Goal: Task Accomplishment & Management: Manage account settings

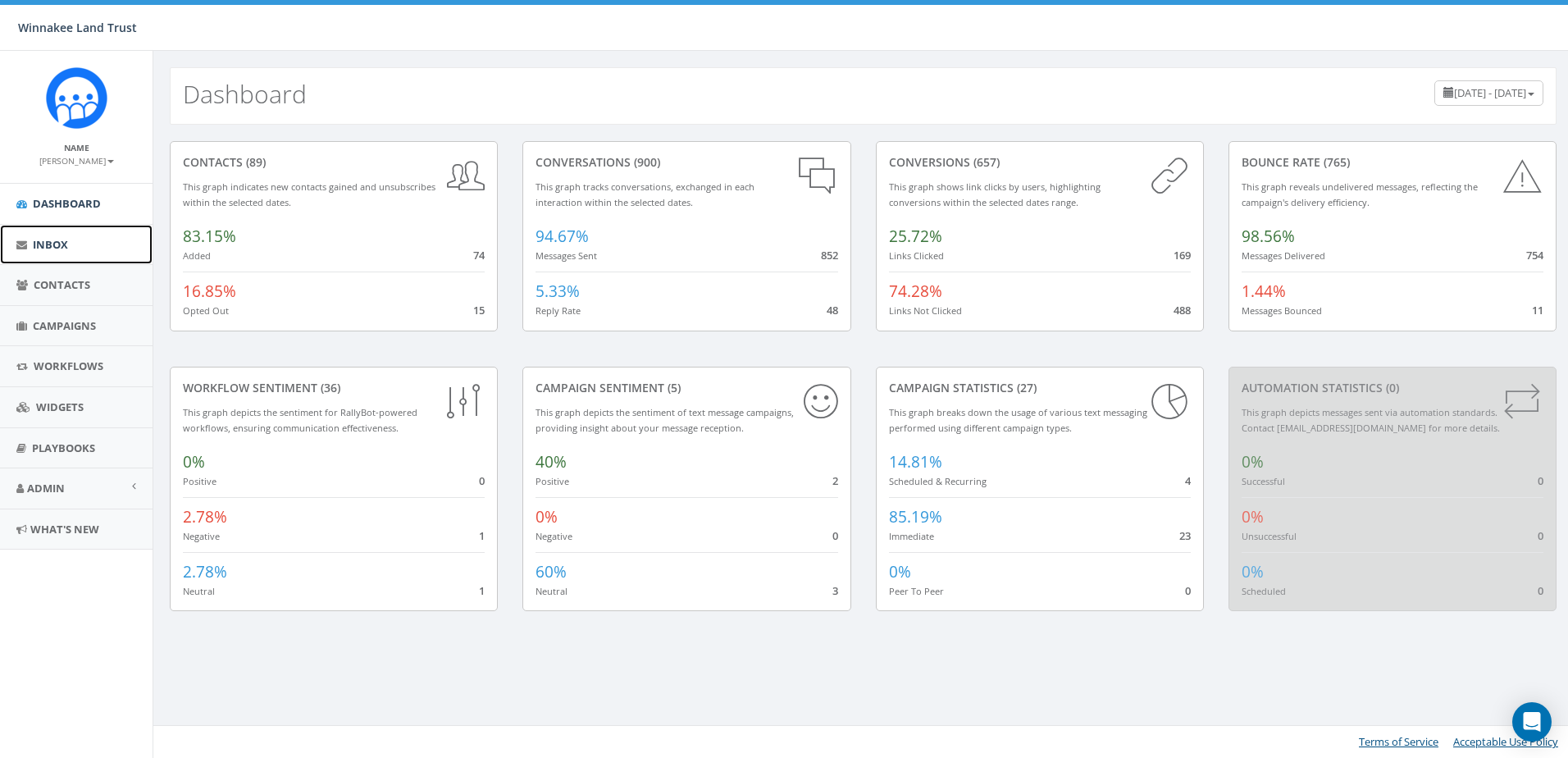
click at [66, 244] on span "Inbox" at bounding box center [51, 244] width 36 height 15
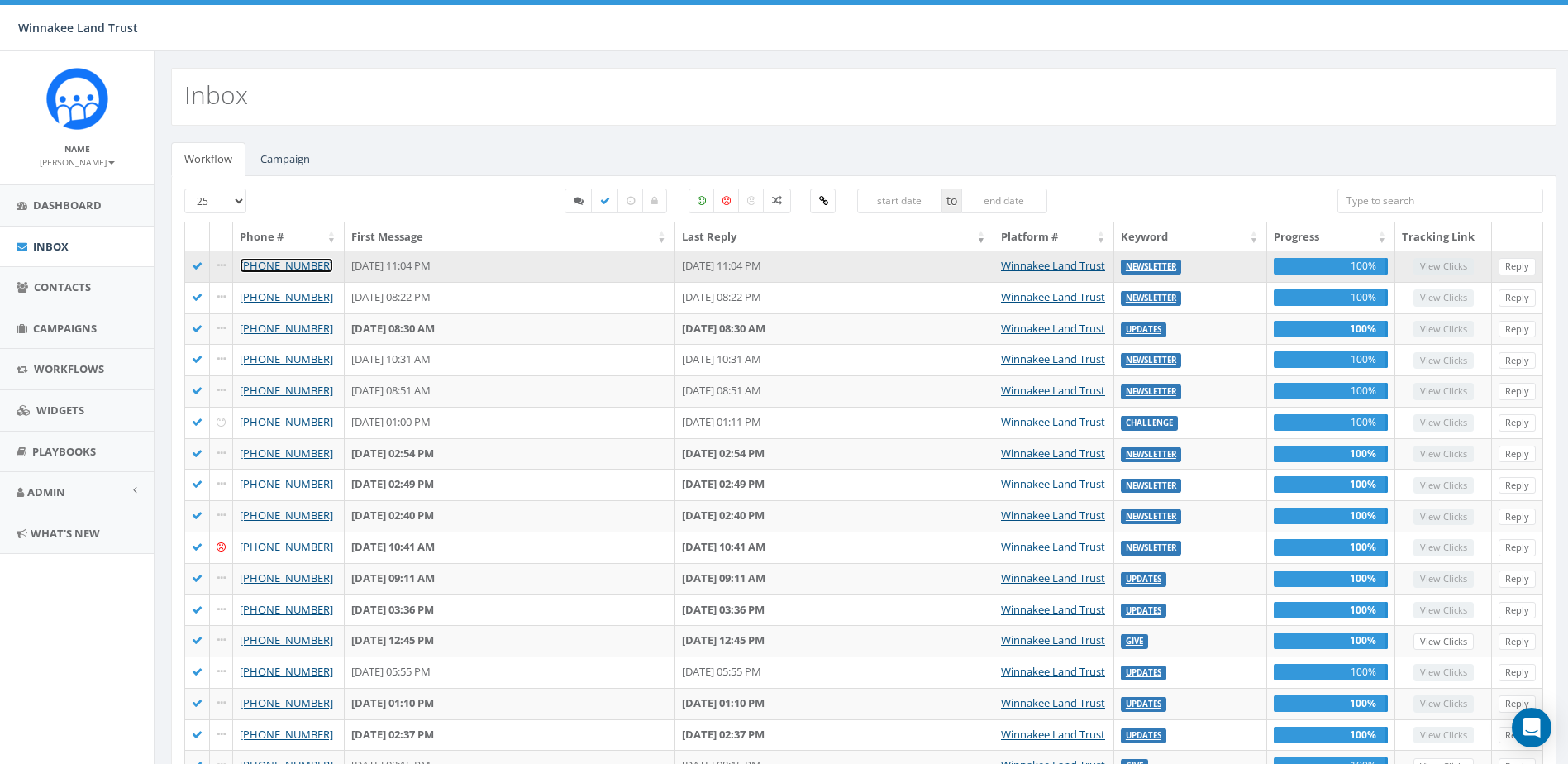
click at [308, 265] on link "[PHONE_NUMBER]" at bounding box center [286, 265] width 93 height 15
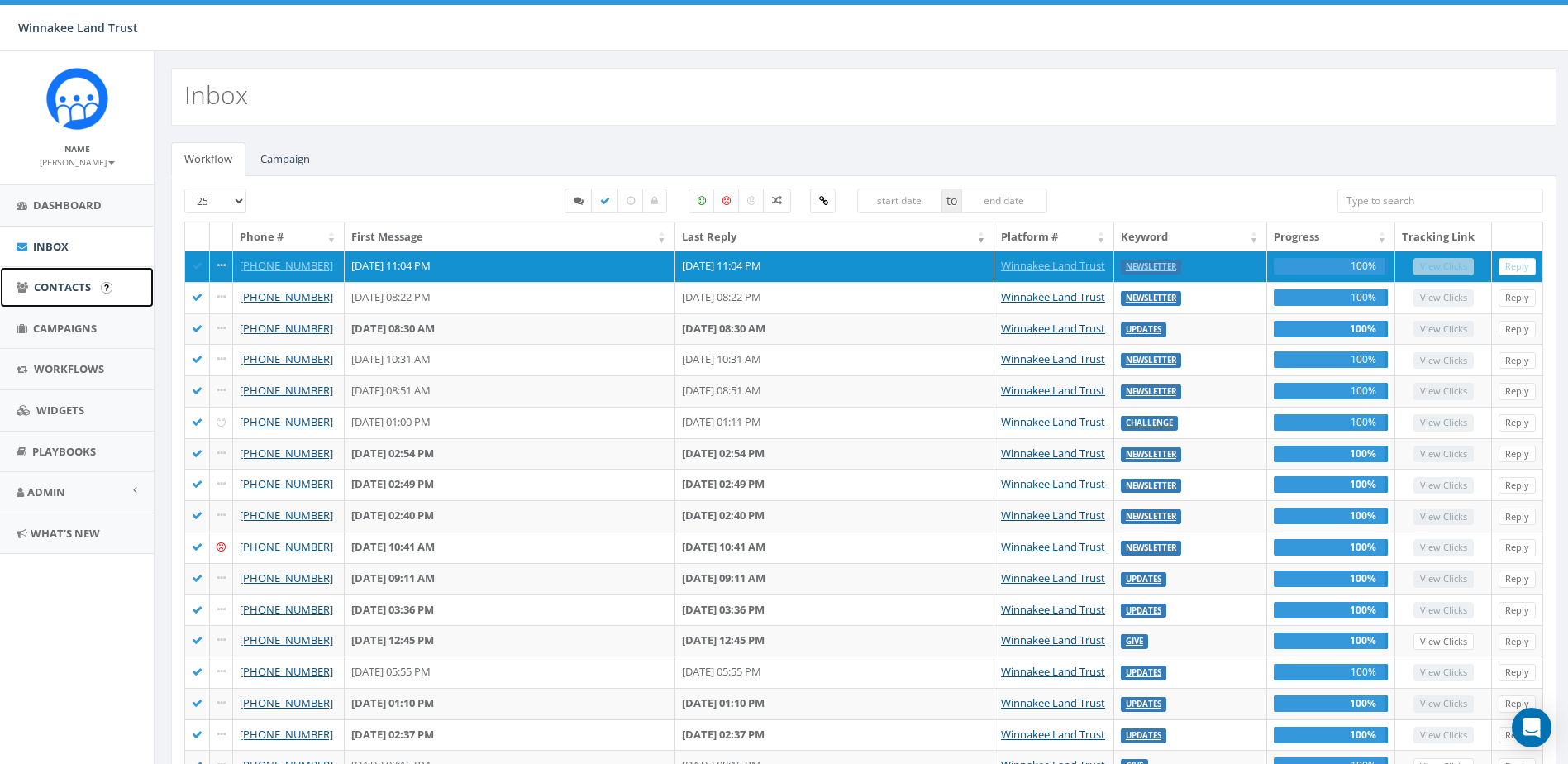
click at [65, 284] on span "Contacts" at bounding box center [63, 287] width 57 height 15
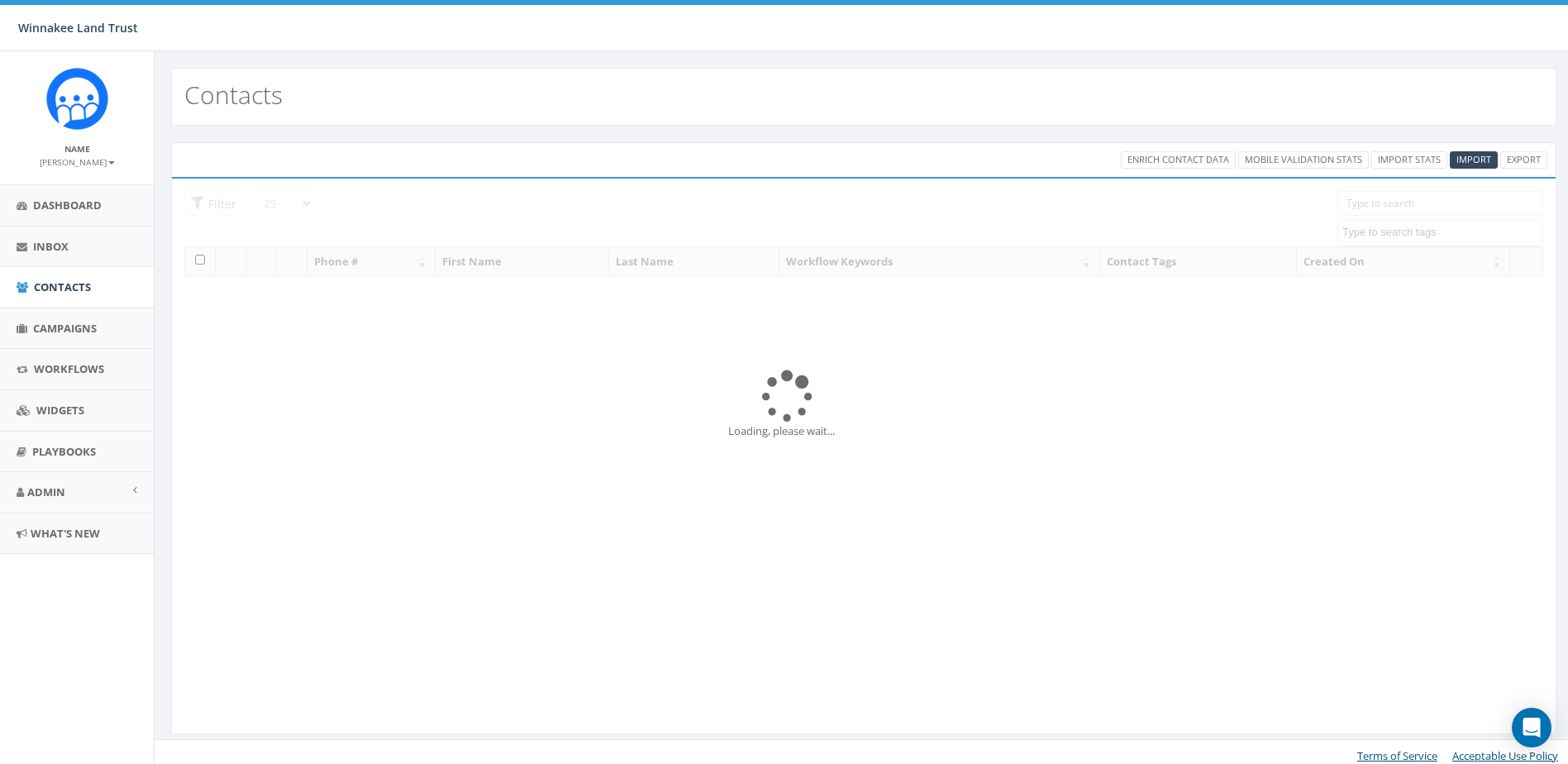
select select
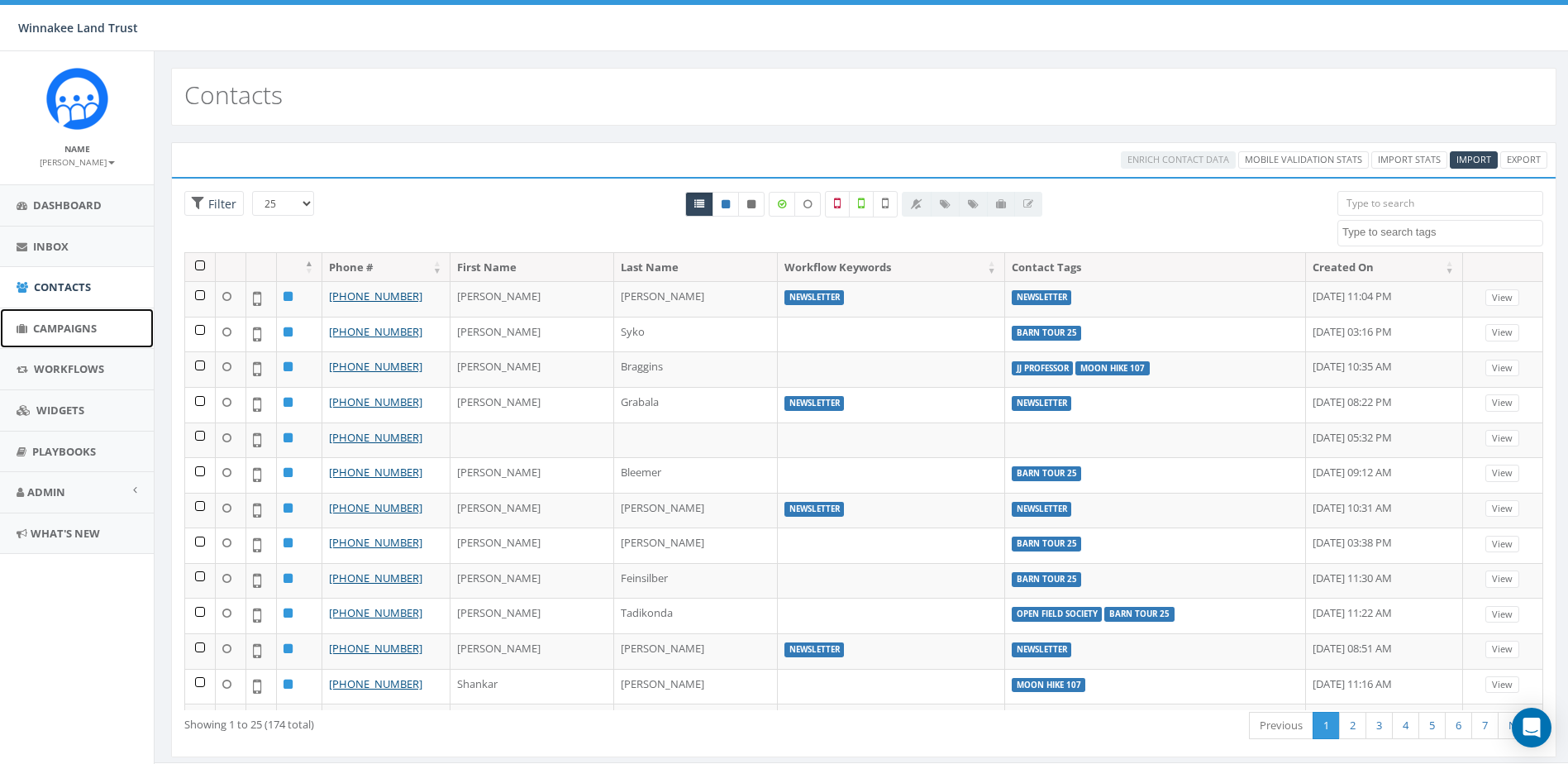
click at [52, 324] on span "Campaigns" at bounding box center [65, 328] width 64 height 15
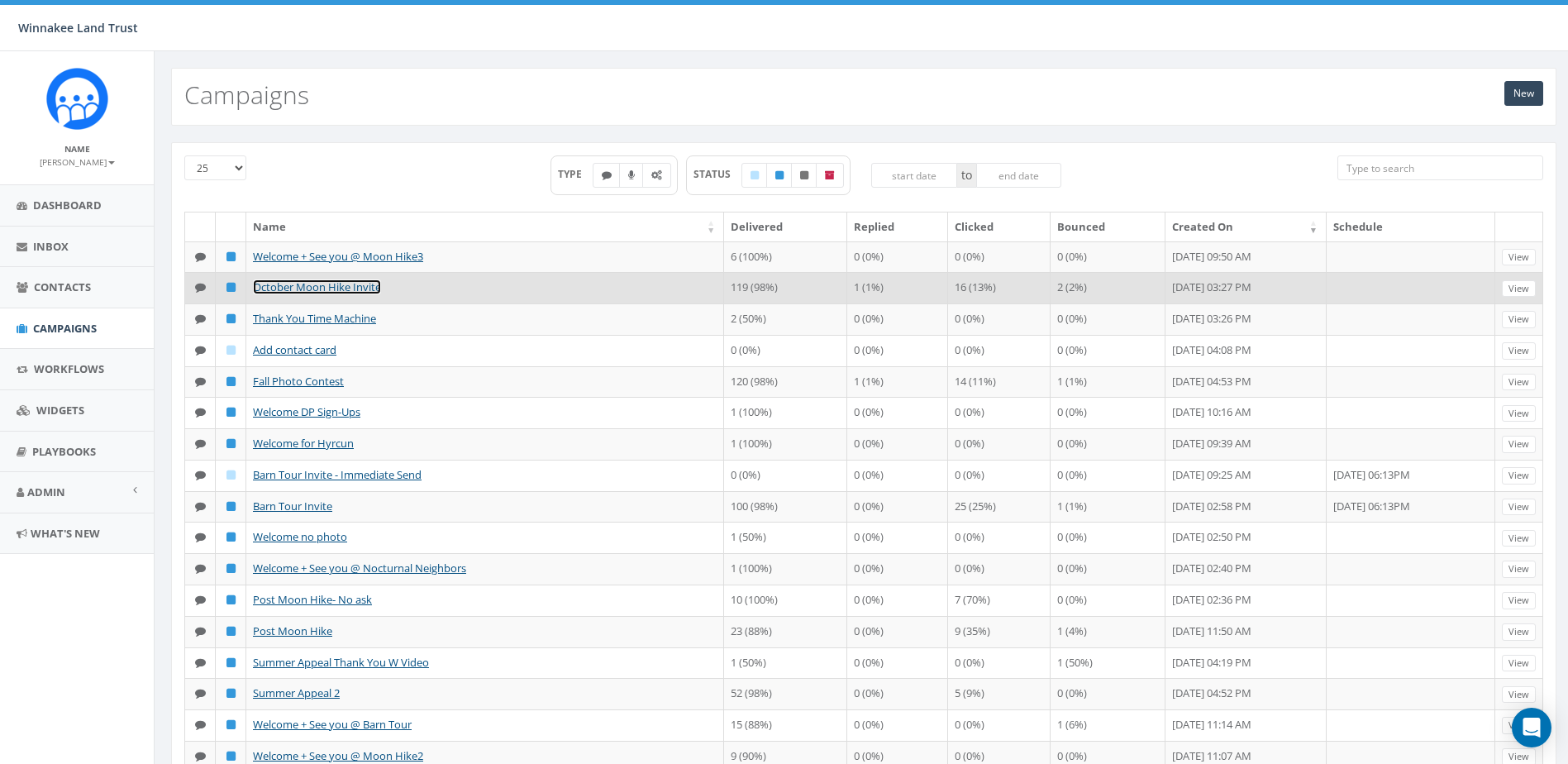
click at [311, 294] on link "October Moon Hike Invite" at bounding box center [316, 287] width 128 height 15
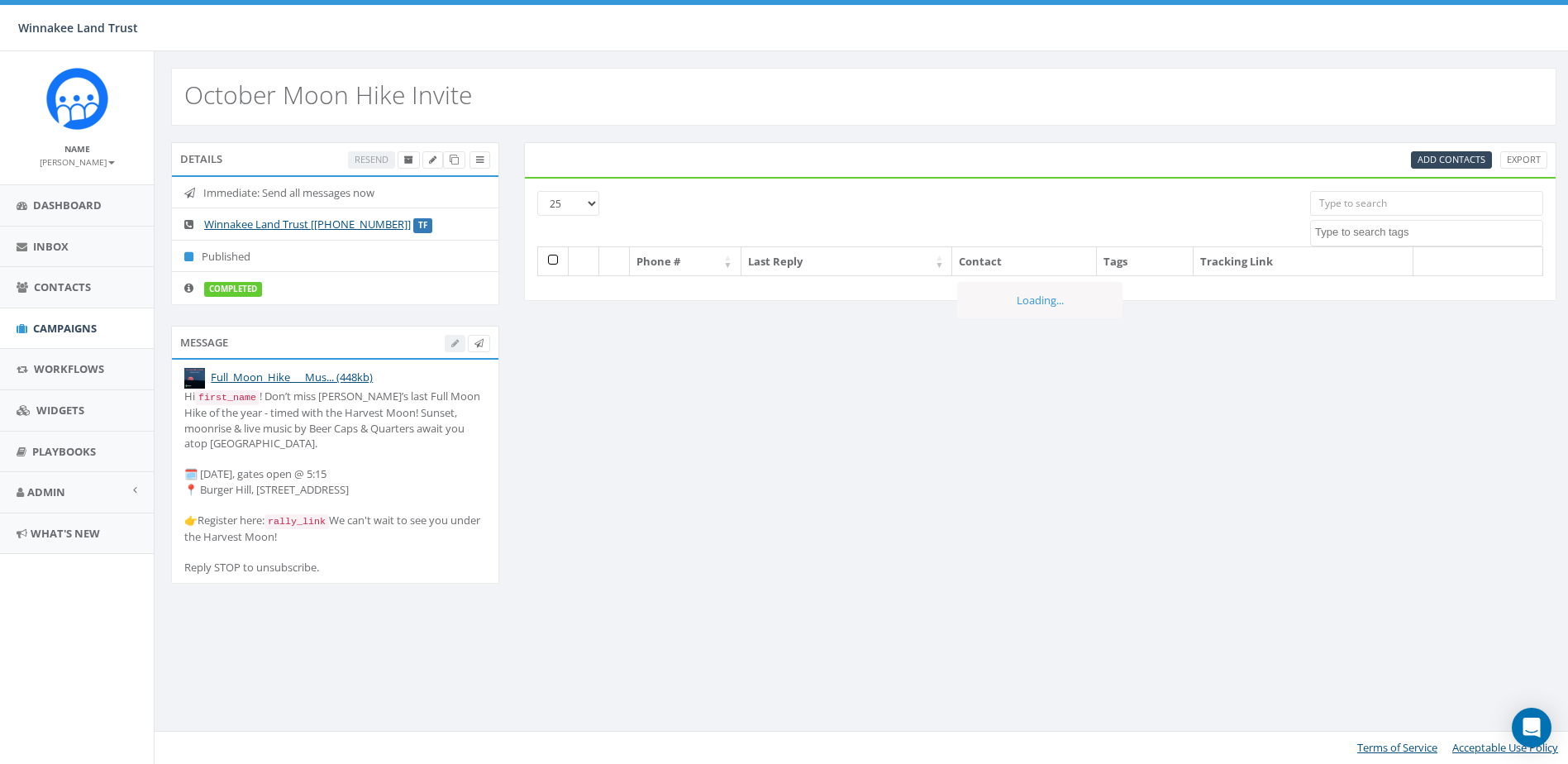
select select
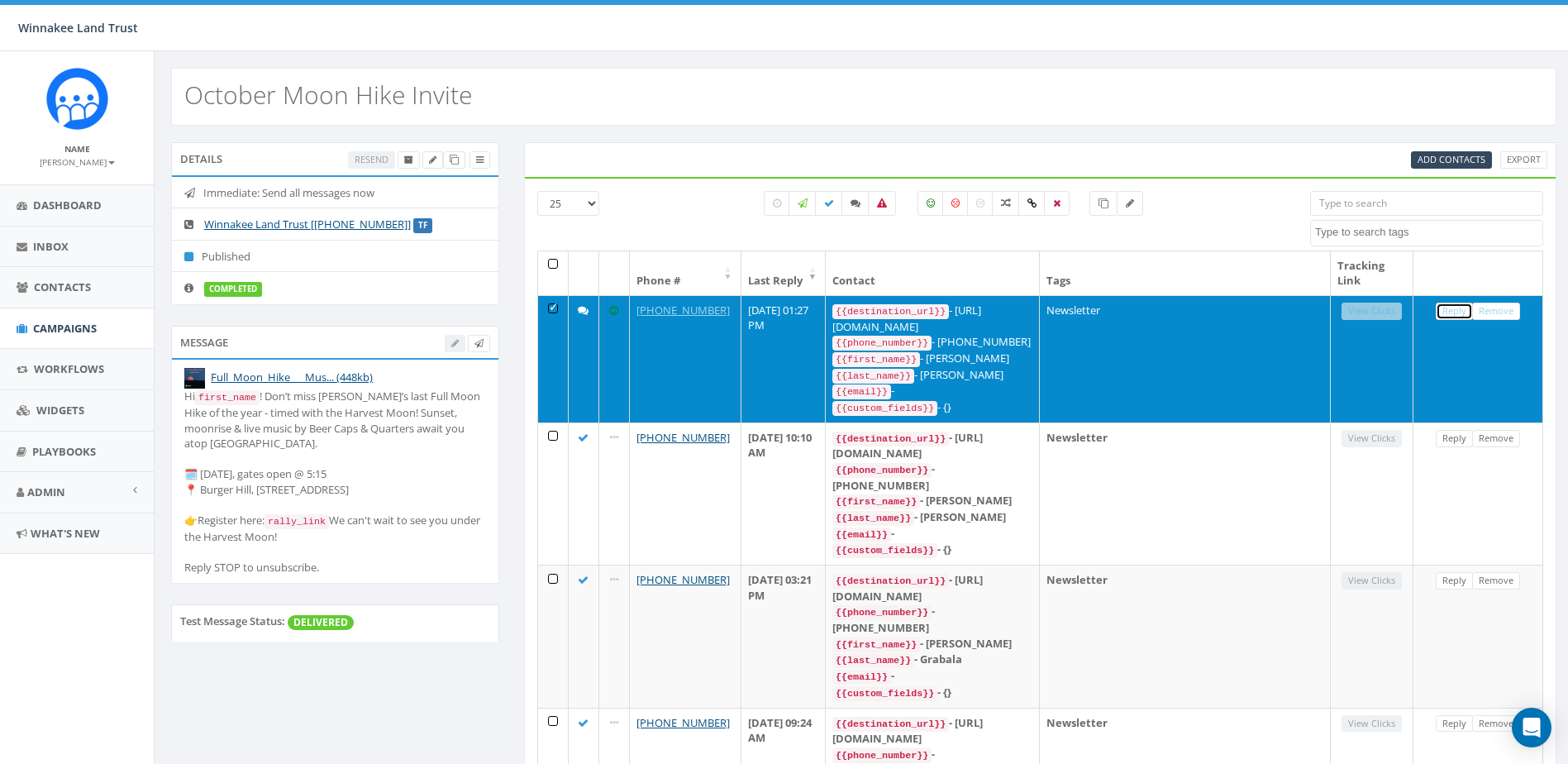
click at [1449, 314] on link "Reply" at bounding box center [1454, 310] width 37 height 17
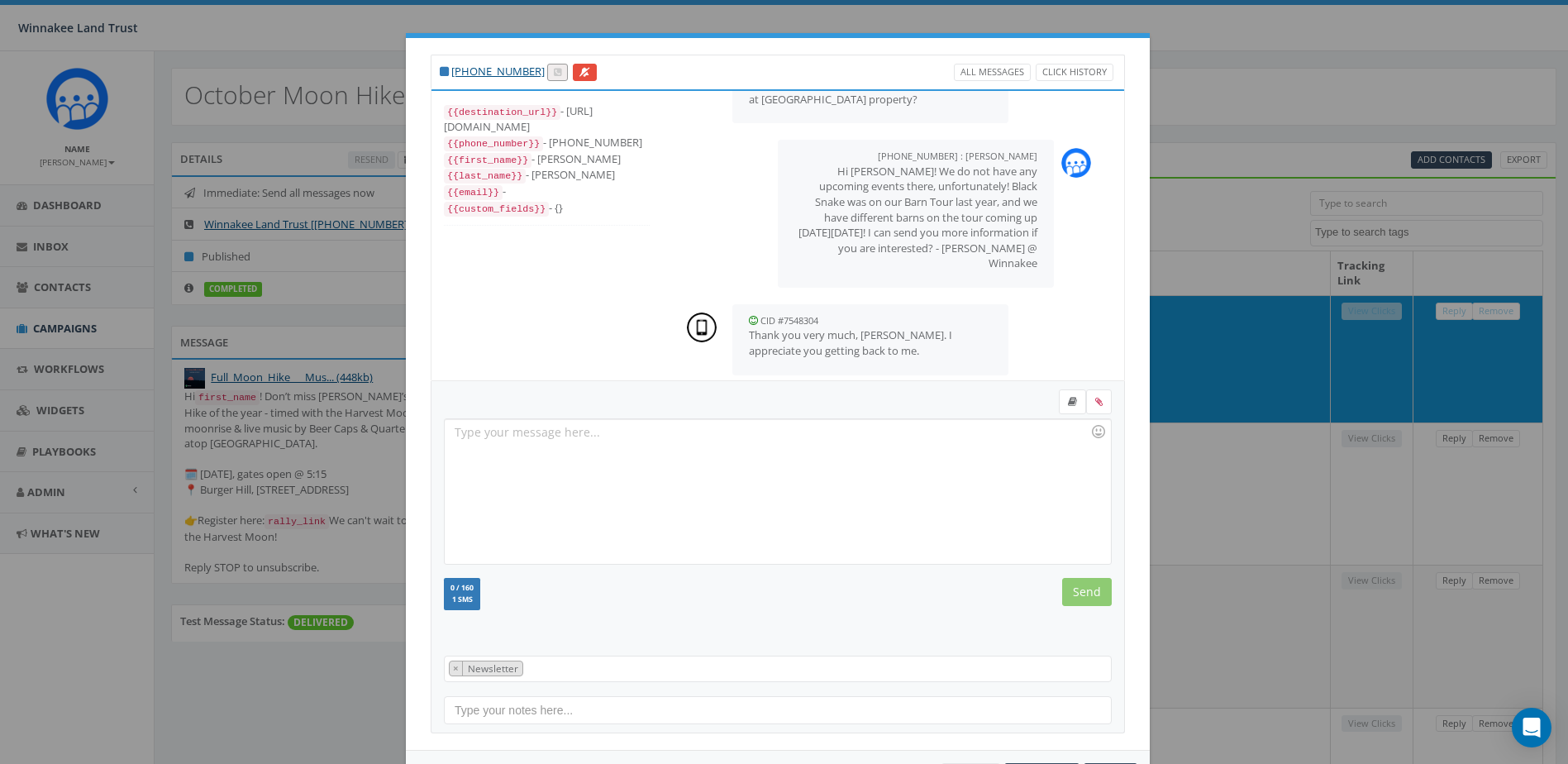
scroll to position [354, 0]
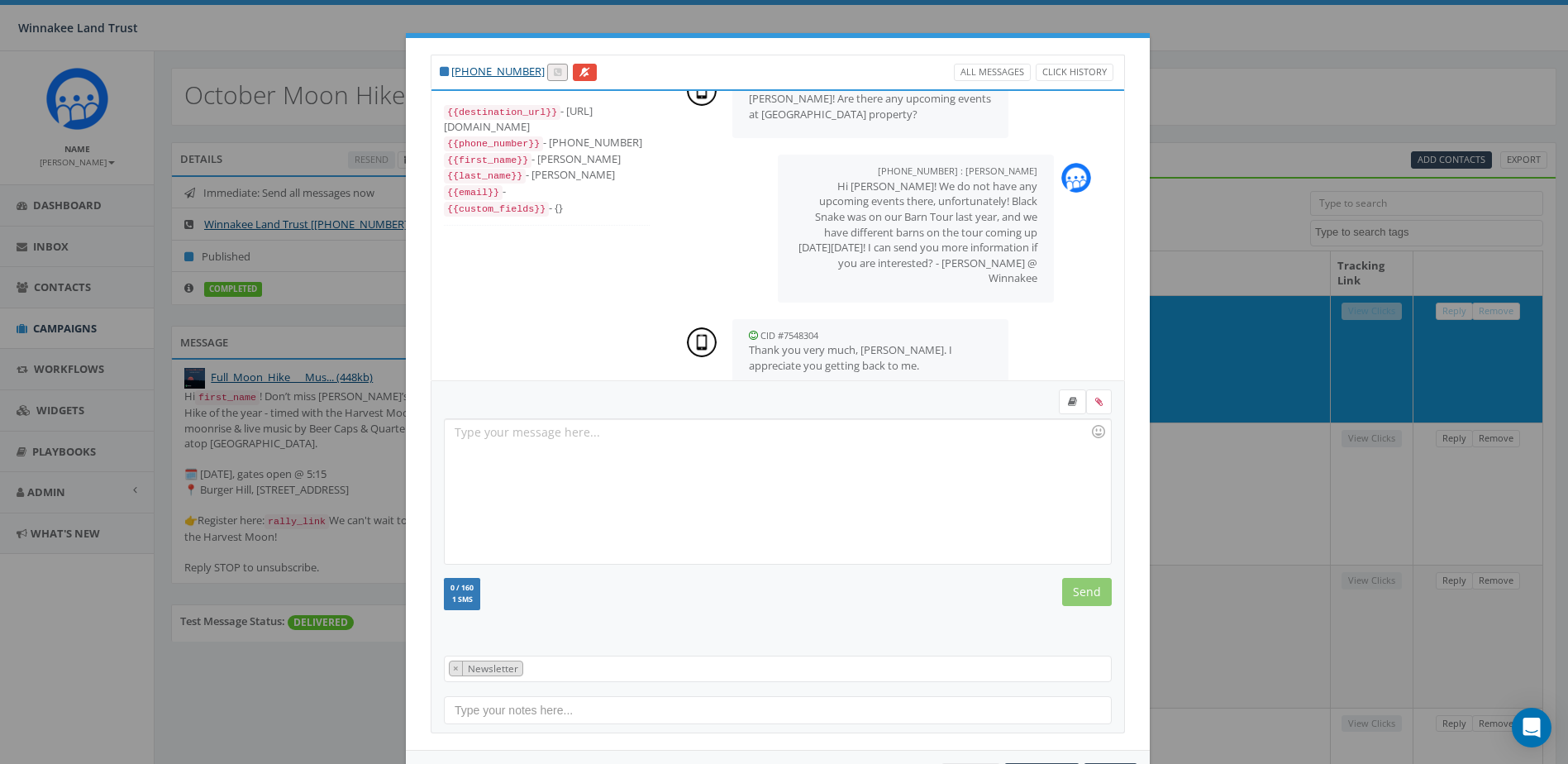
click at [663, 446] on div at bounding box center [777, 491] width 665 height 144
click at [944, 438] on div "Of course! Here is the link to our upcoming events (including the barn tour I m…" at bounding box center [777, 491] width 665 height 144
drag, startPoint x: 624, startPoint y: 432, endPoint x: 603, endPoint y: 433, distance: 21.0
click at [603, 433] on div "Of course! Here is the link to our upcoming events (including the barn tour I m…" at bounding box center [777, 491] width 665 height 144
click at [958, 434] on div "Of course! Here is the link to upcoming events (including the barn tour). Hope …" at bounding box center [777, 491] width 665 height 144
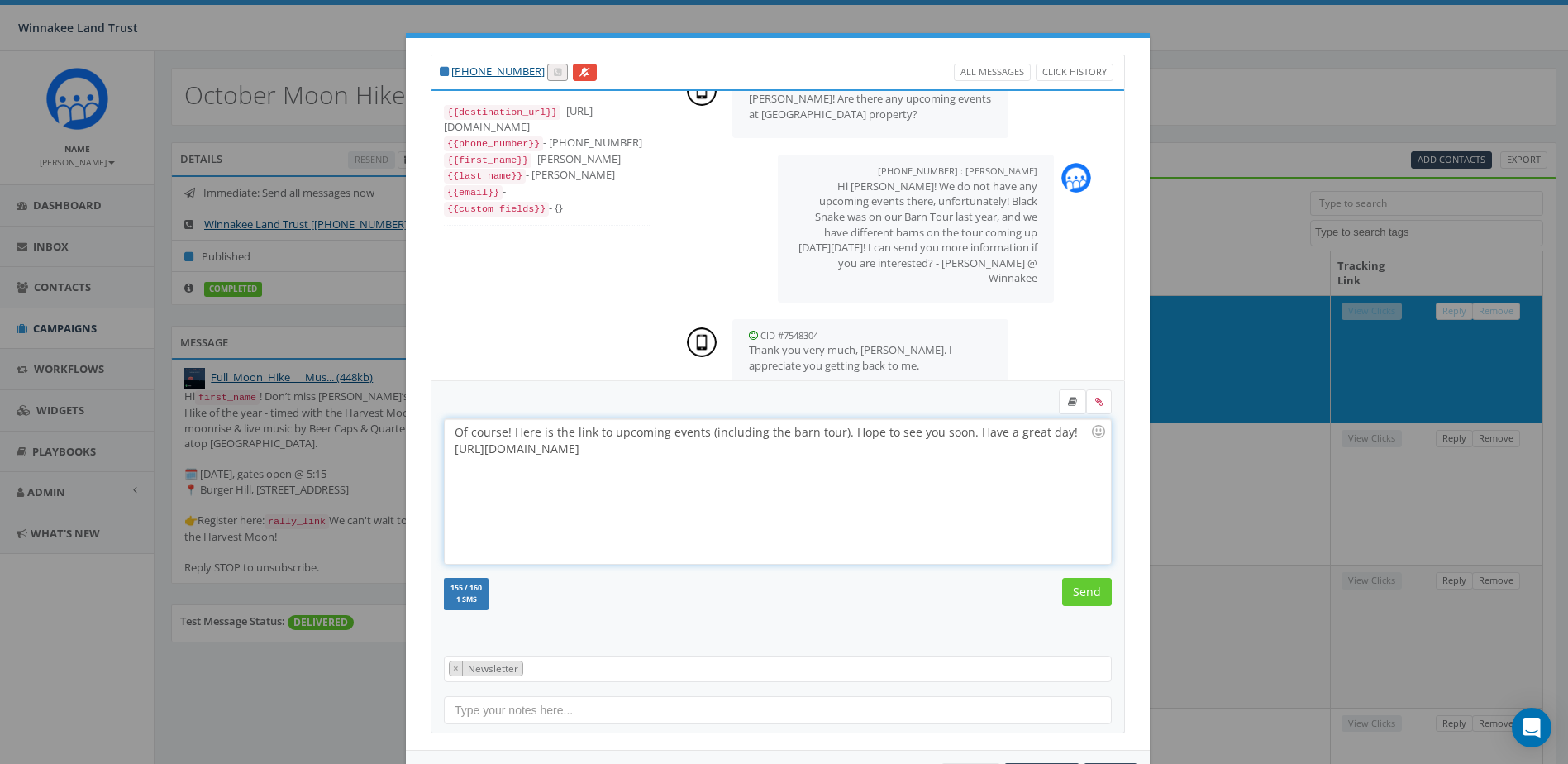
click at [602, 433] on div "Of course! Here is the link to upcoming events (including the barn tour). Hope …" at bounding box center [777, 491] width 665 height 144
click at [1089, 595] on input "Send" at bounding box center [1087, 592] width 49 height 28
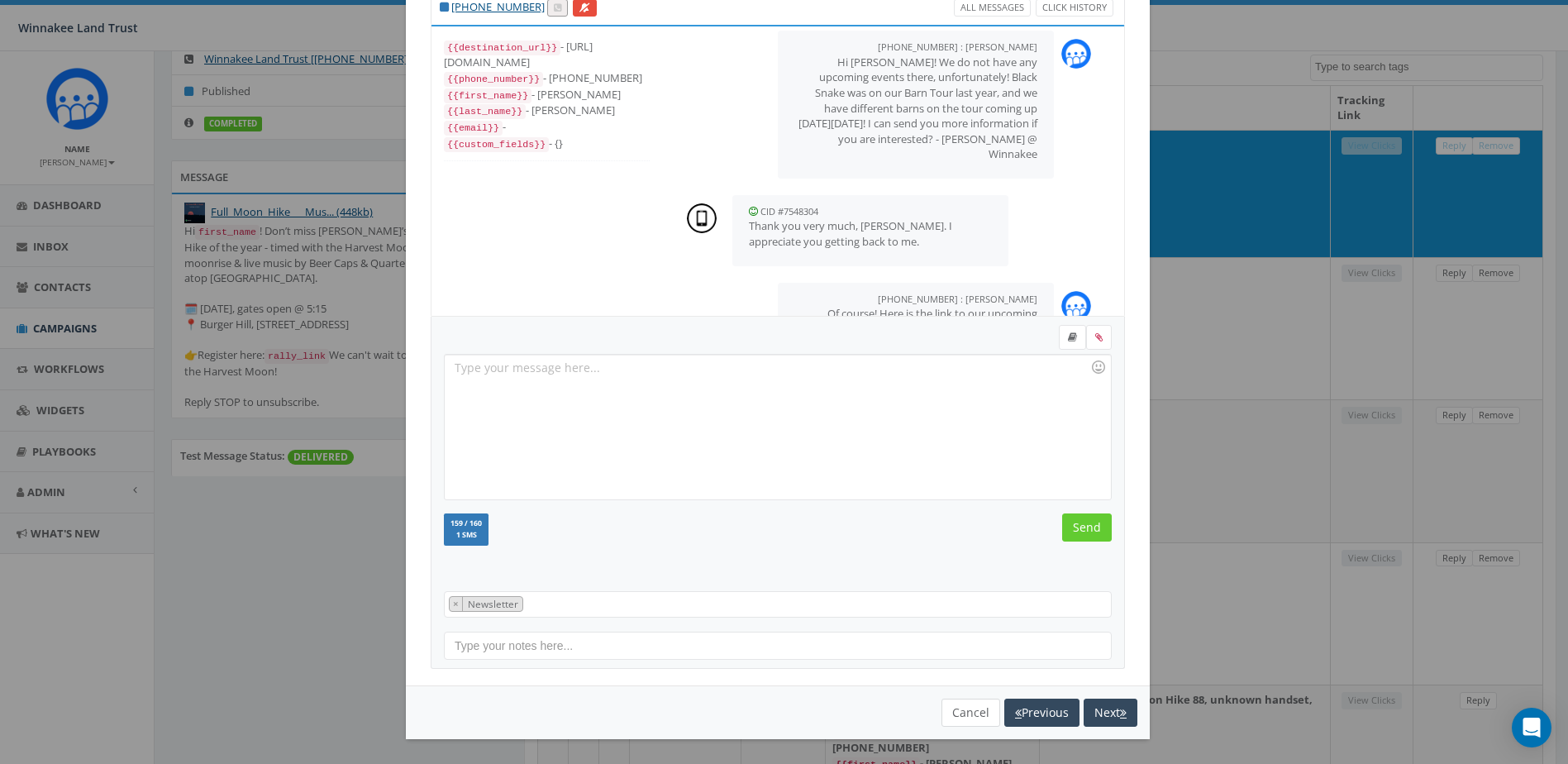
scroll to position [472, 0]
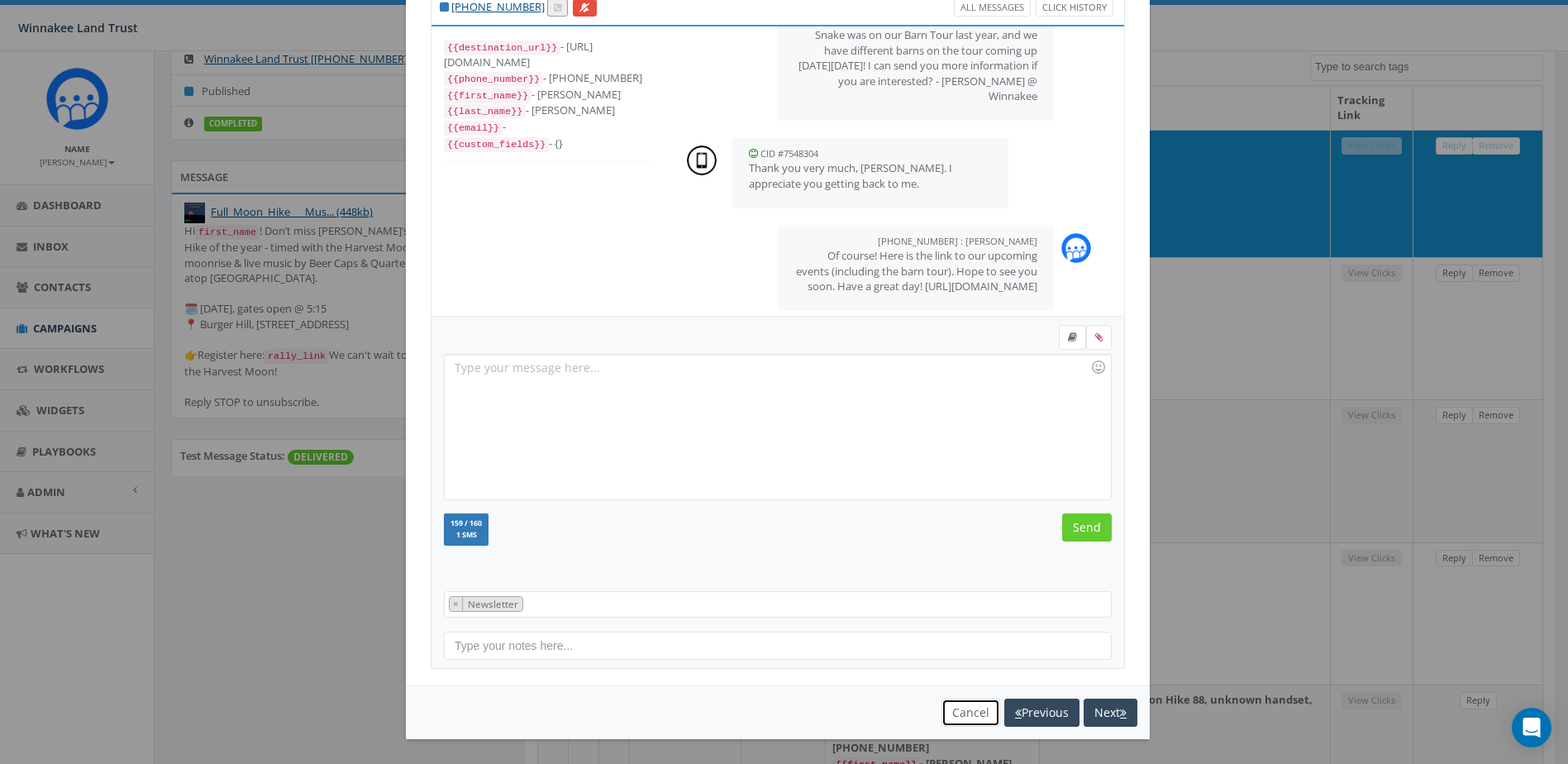
click at [960, 713] on button "Cancel" at bounding box center [970, 712] width 58 height 28
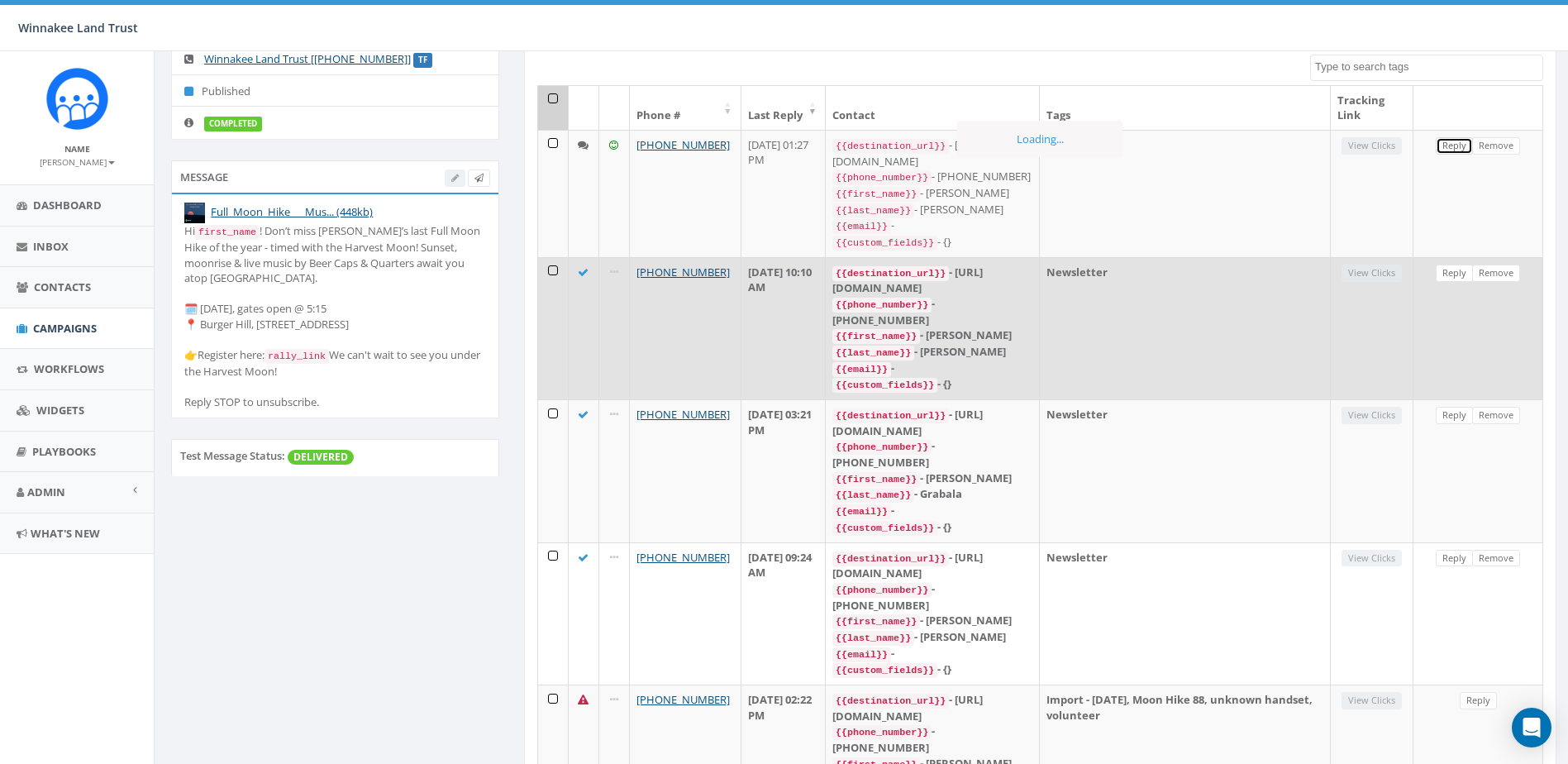
scroll to position [0, 0]
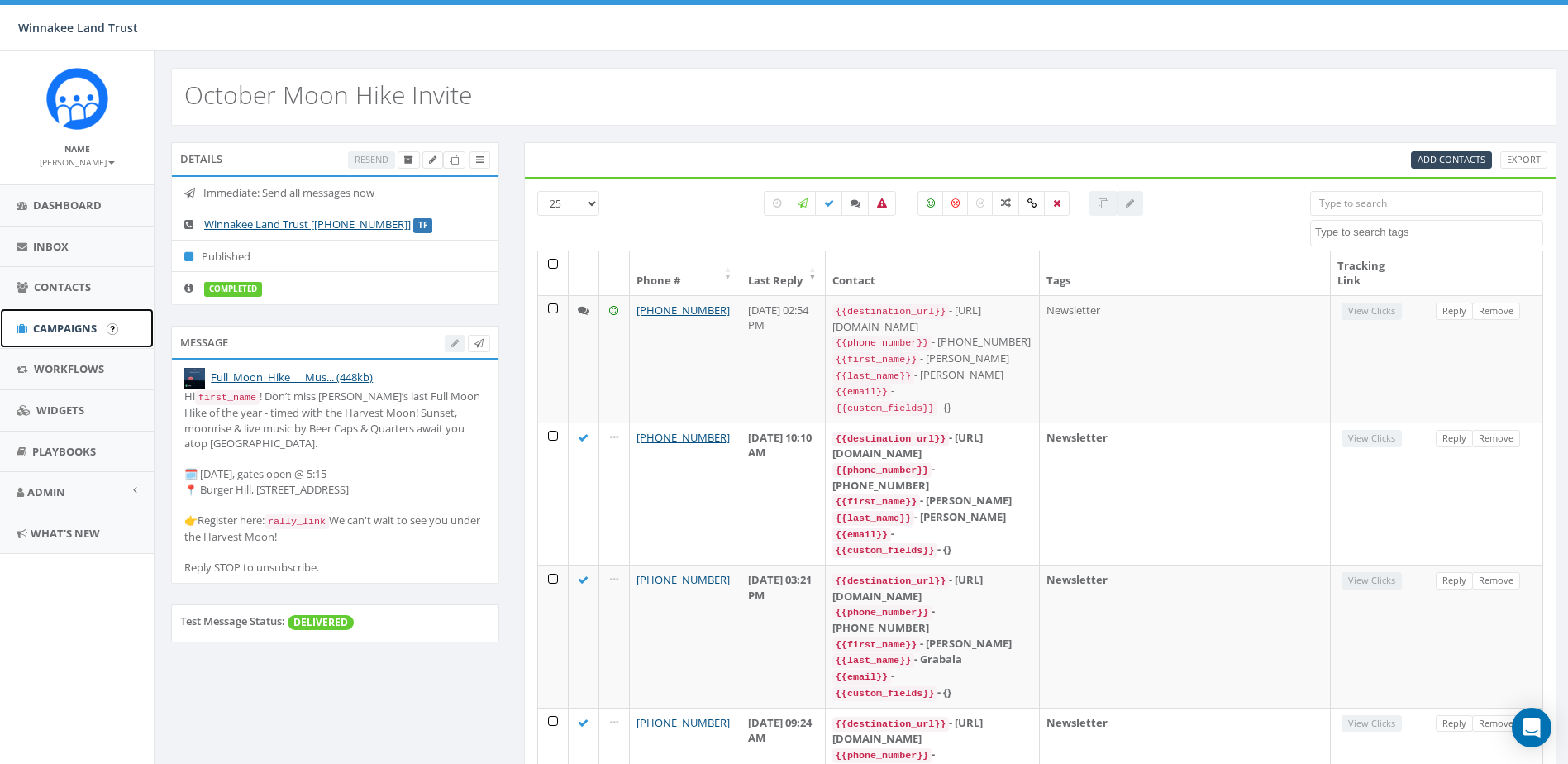
click at [57, 327] on span "Campaigns" at bounding box center [65, 328] width 64 height 15
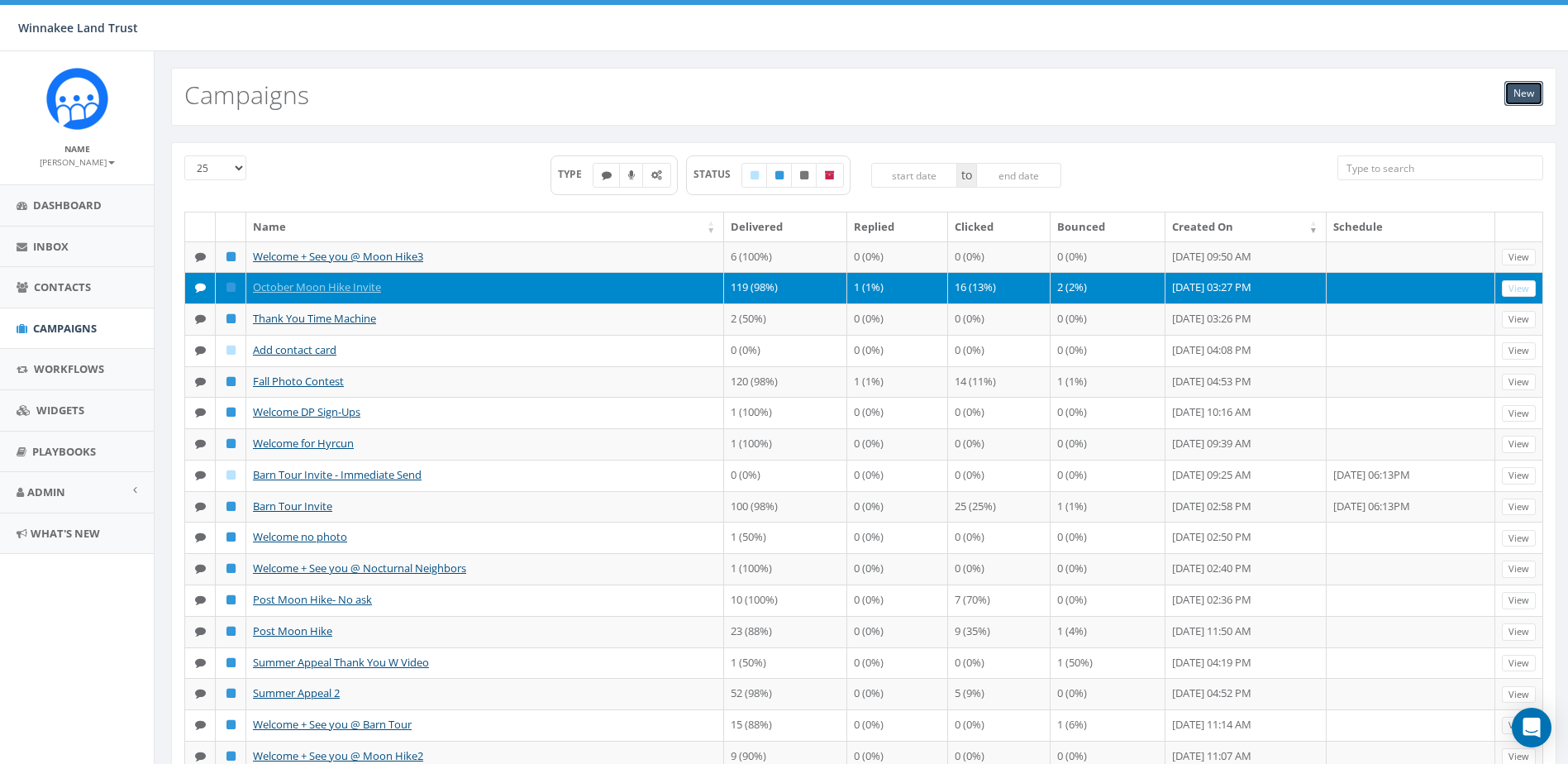
click at [1528, 91] on link "New" at bounding box center [1523, 93] width 39 height 25
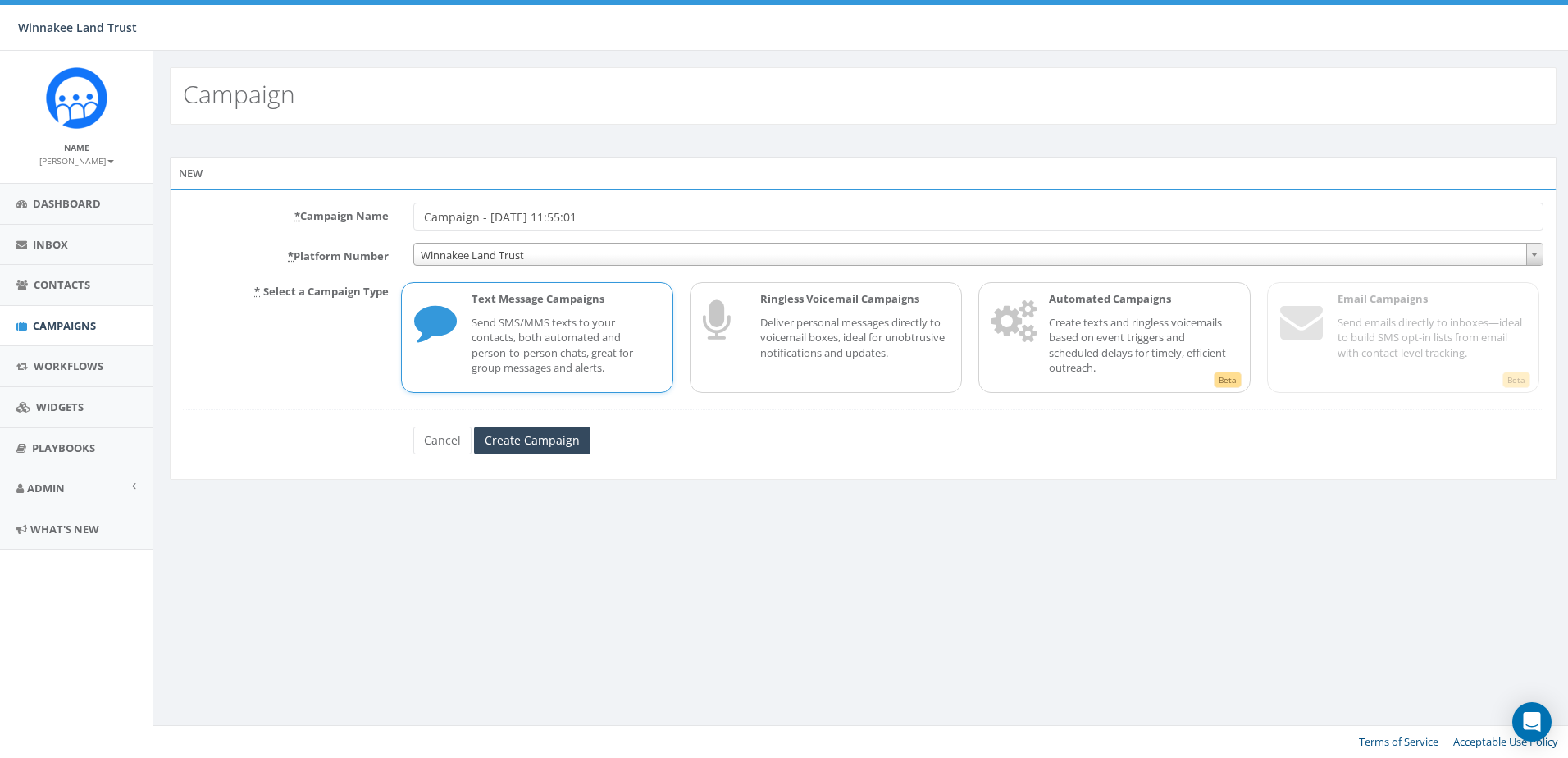
drag, startPoint x: 515, startPoint y: 219, endPoint x: 410, endPoint y: 221, distance: 105.0
click at [410, 221] on div "Campaign - 09/30/2025, 11:55:01" at bounding box center [978, 216] width 1154 height 28
type input "Monthly Joining TY"
click at [574, 442] on input "Create Campaign" at bounding box center [532, 439] width 117 height 28
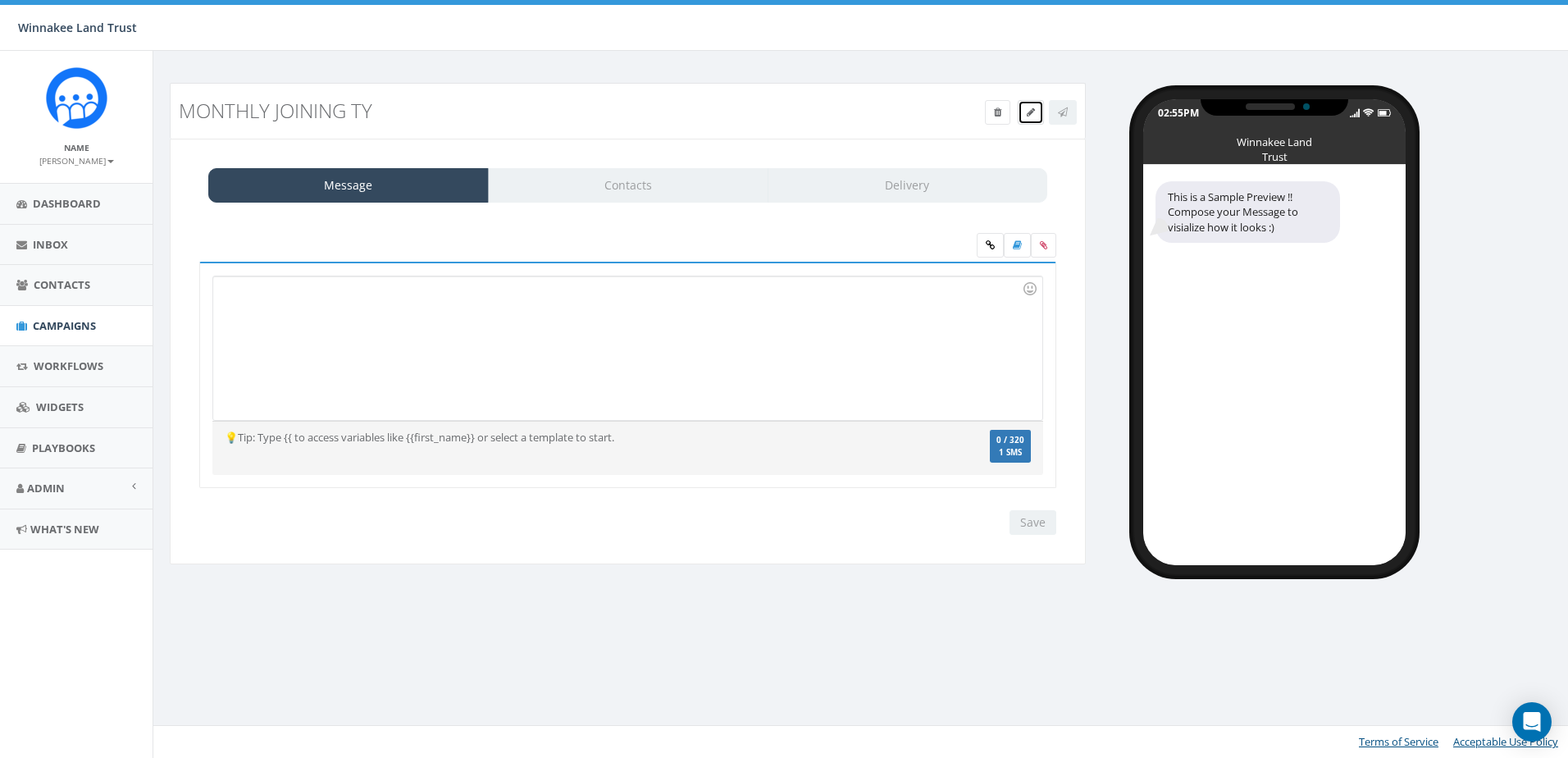
click at [1026, 110] on icon at bounding box center [1030, 112] width 8 height 10
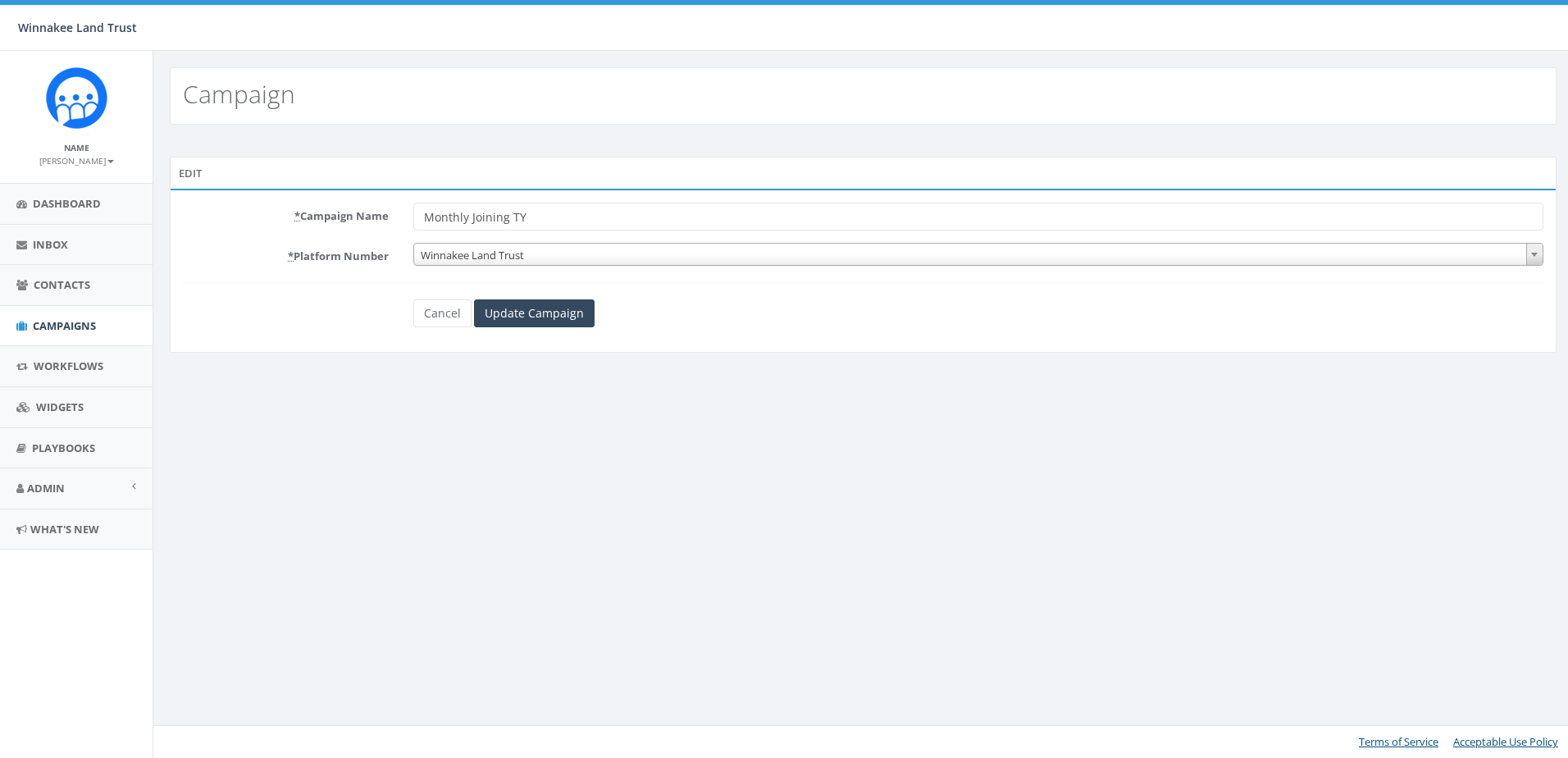
click at [563, 220] on input "Monthly Joining TY" at bounding box center [978, 216] width 1130 height 28
type input "Monthly Joining TY, [PERSON_NAME]"
click at [565, 324] on input "Update Campaign" at bounding box center [535, 313] width 121 height 28
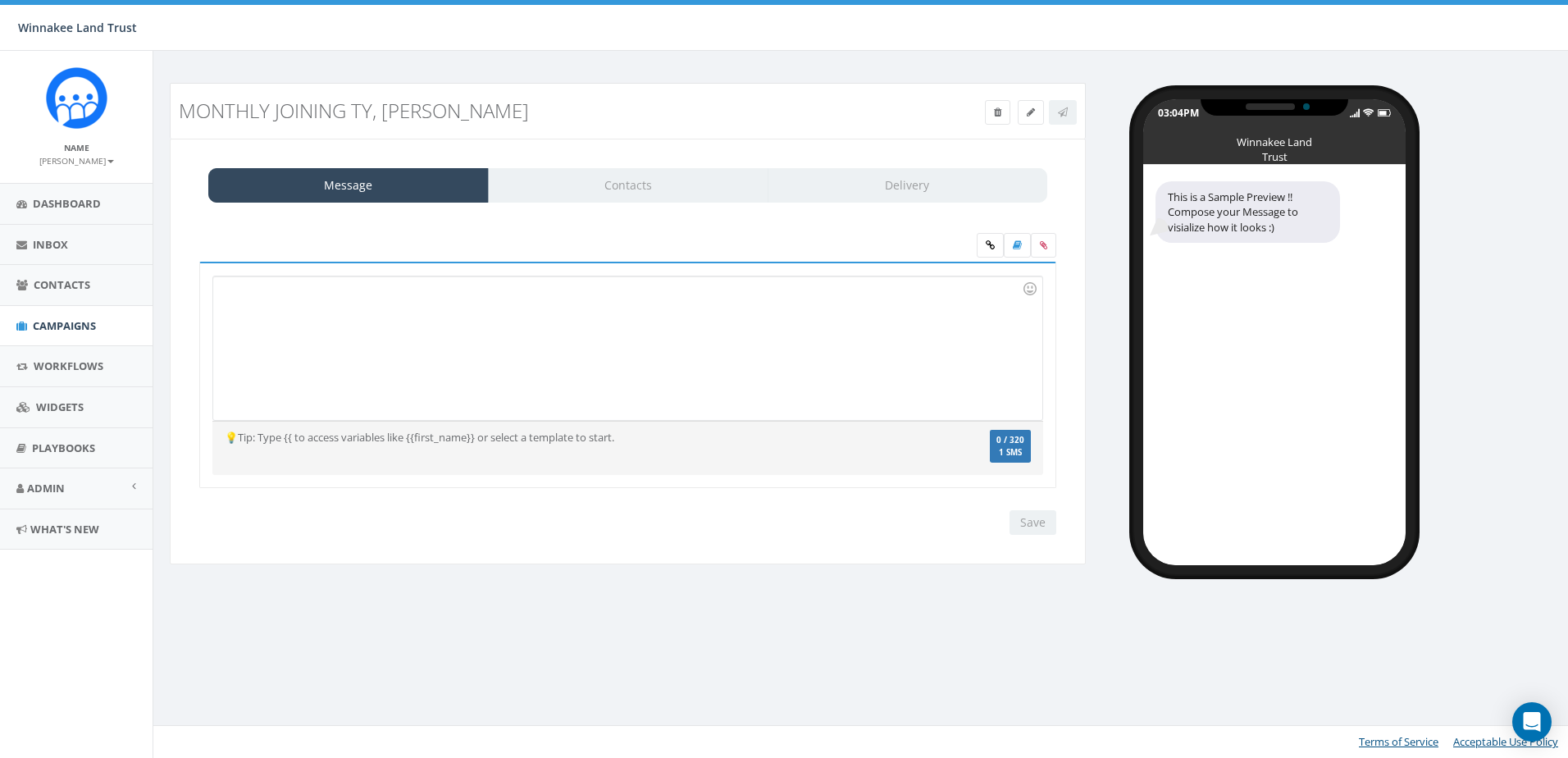
click at [413, 321] on div at bounding box center [627, 348] width 828 height 143
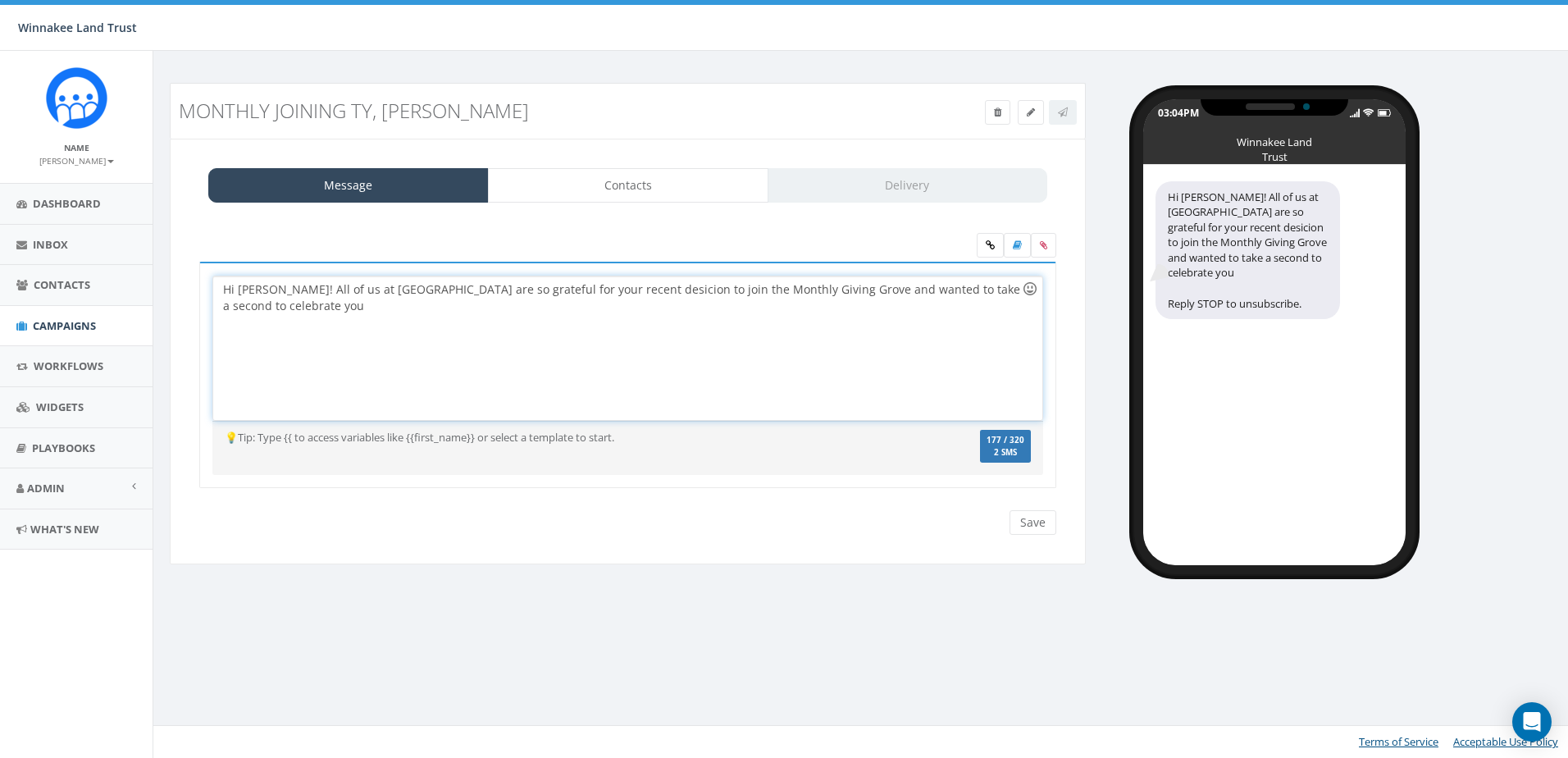
click at [1026, 285] on div at bounding box center [1029, 288] width 28 height 28
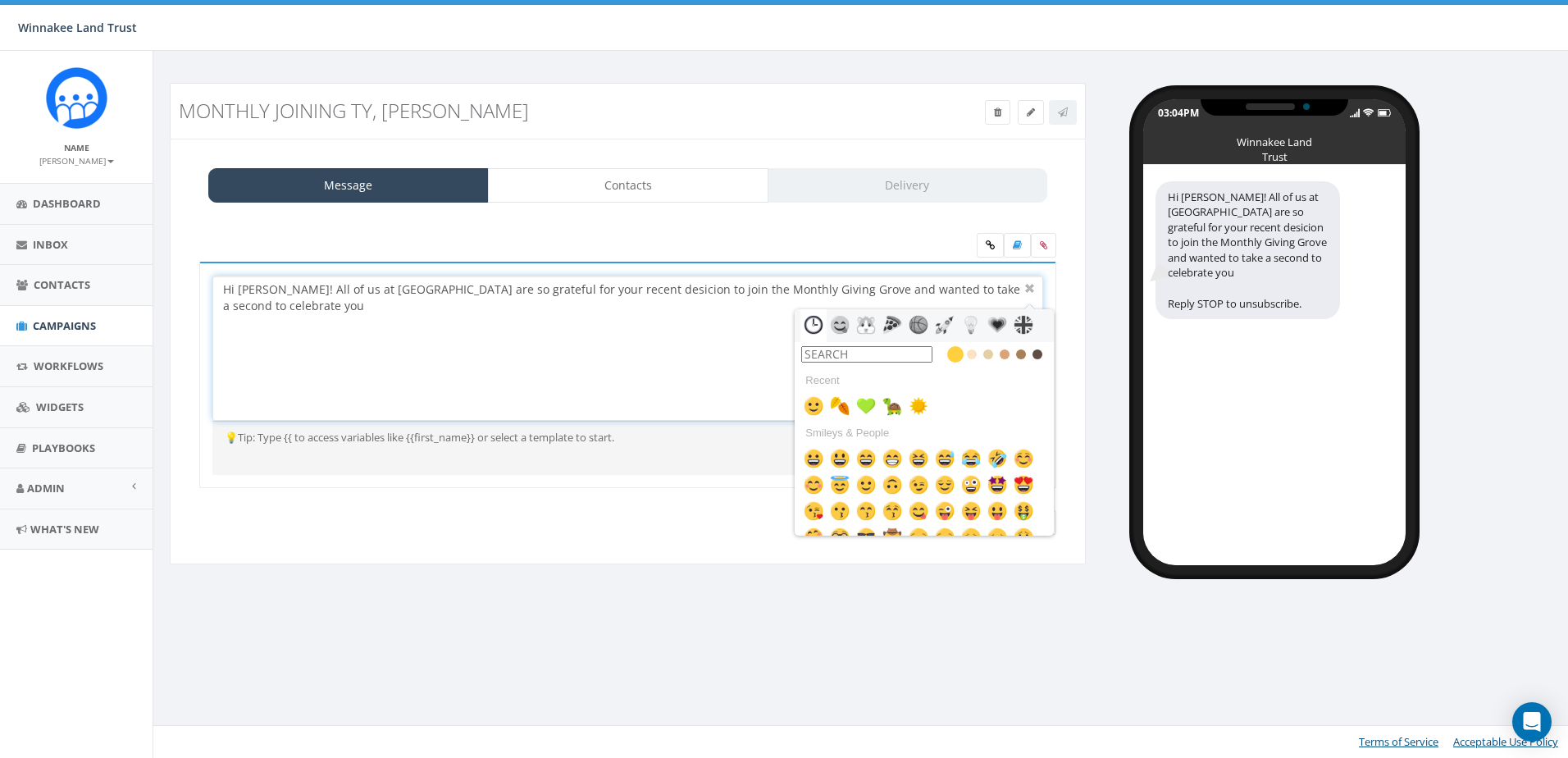
click at [899, 359] on input "text" at bounding box center [867, 354] width 132 height 16
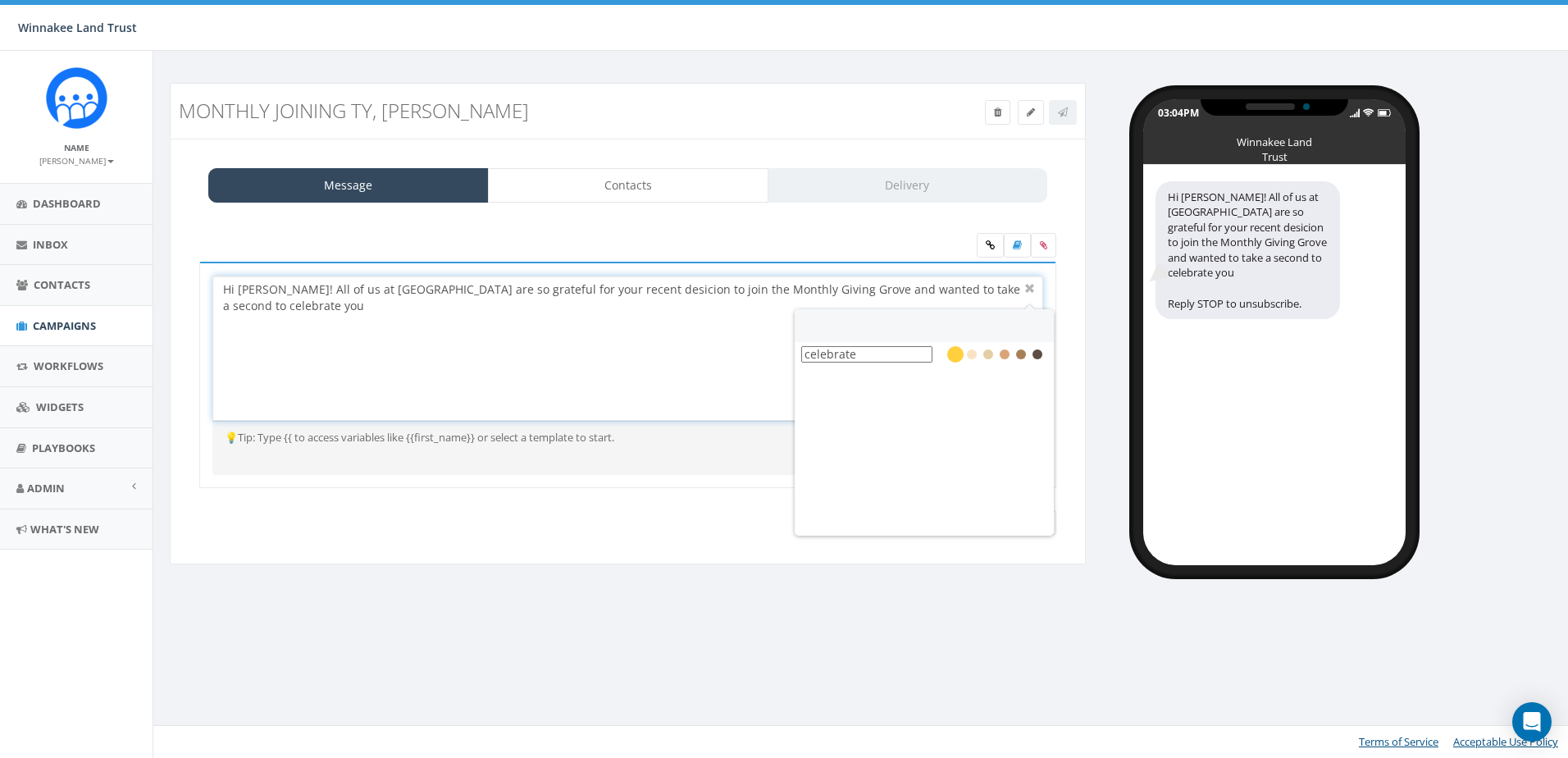
type input "celebrate"
click at [1009, 511] on input "Save" at bounding box center [1033, 523] width 47 height 25
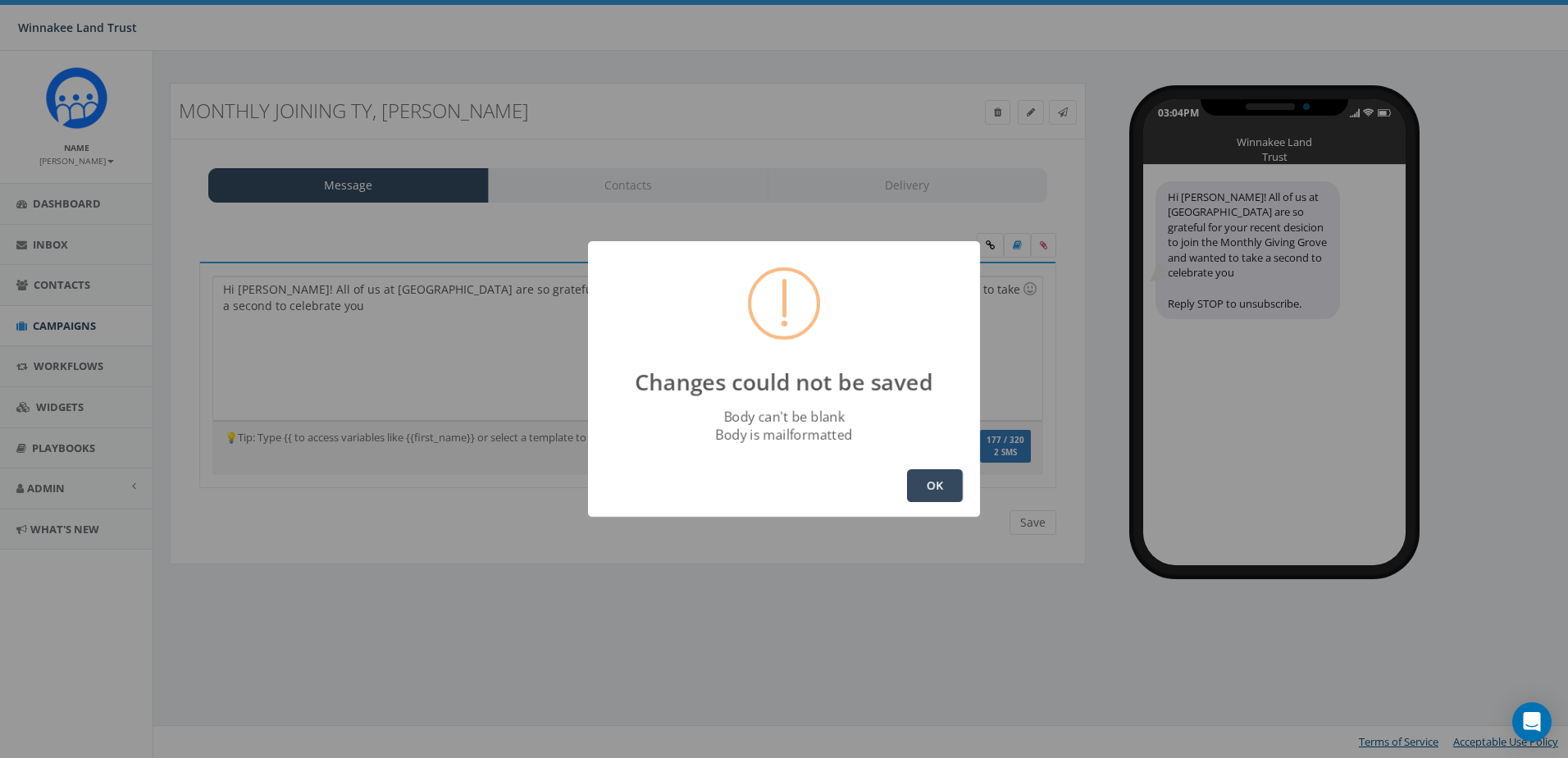
click at [922, 490] on button "OK" at bounding box center [935, 485] width 56 height 33
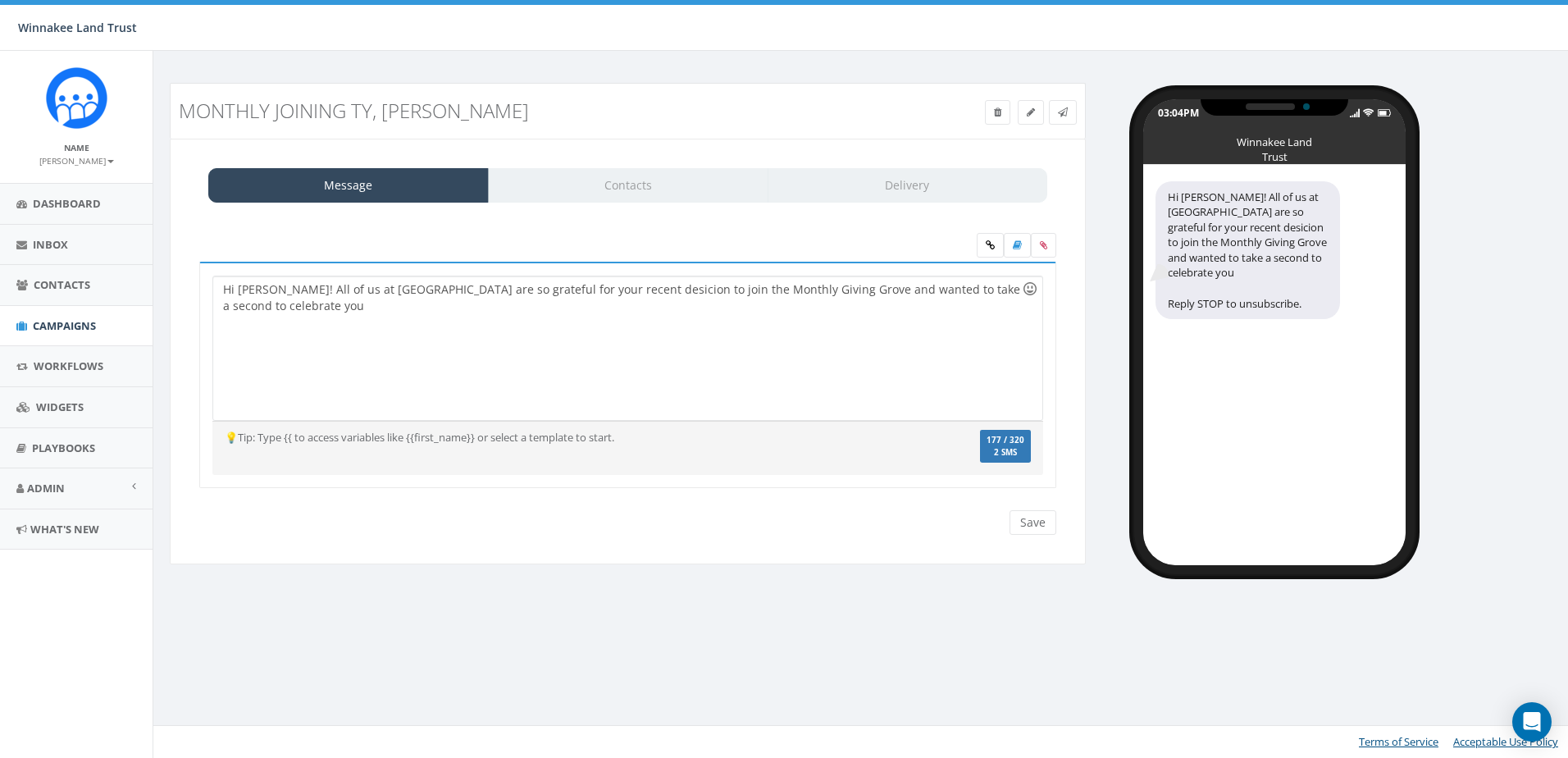
click at [1028, 292] on div at bounding box center [1029, 288] width 28 height 28
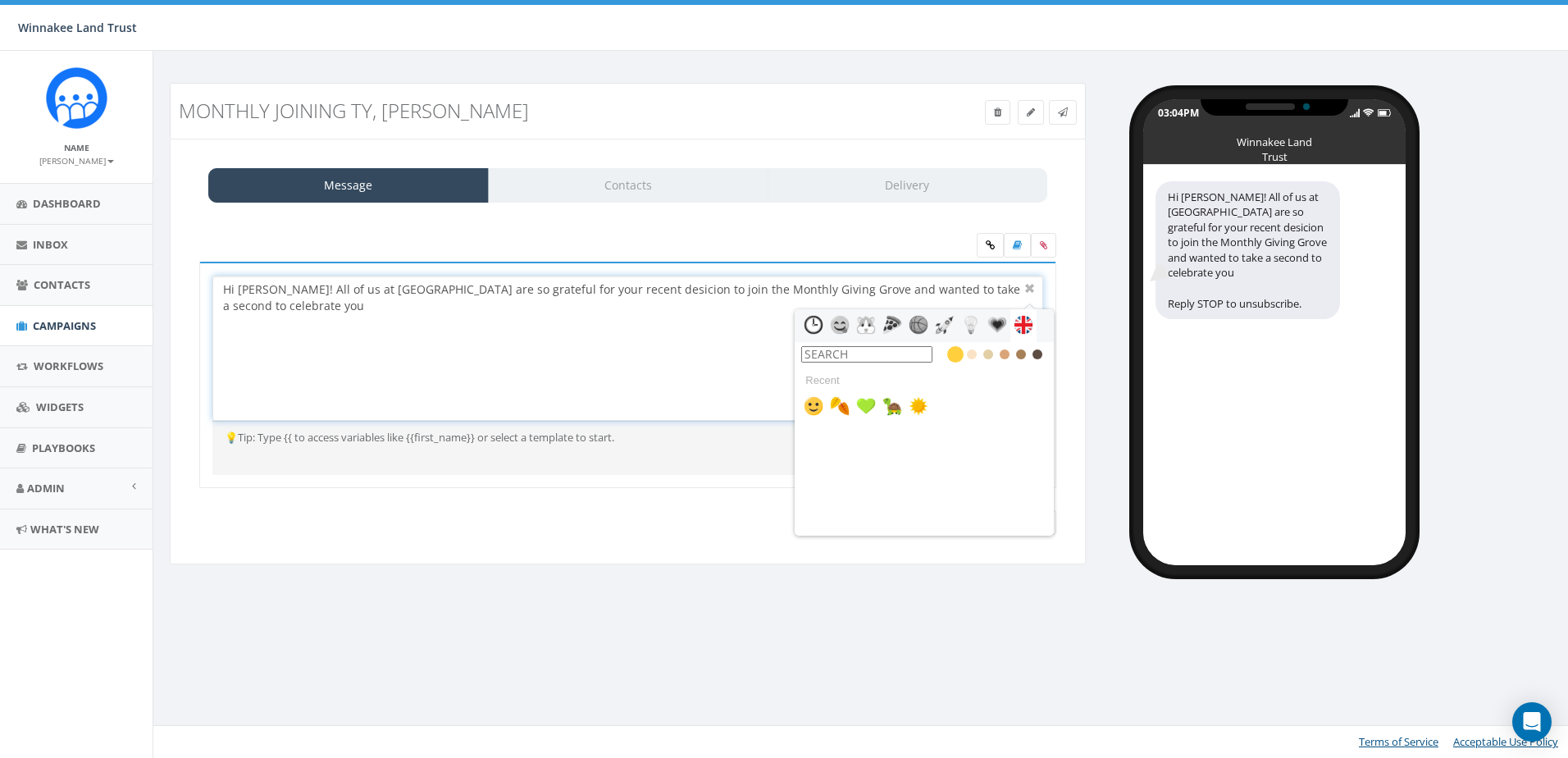
click at [837, 359] on input "text" at bounding box center [867, 354] width 132 height 16
type input "c"
type input "part"
drag, startPoint x: 829, startPoint y: 353, endPoint x: 791, endPoint y: 355, distance: 38.1
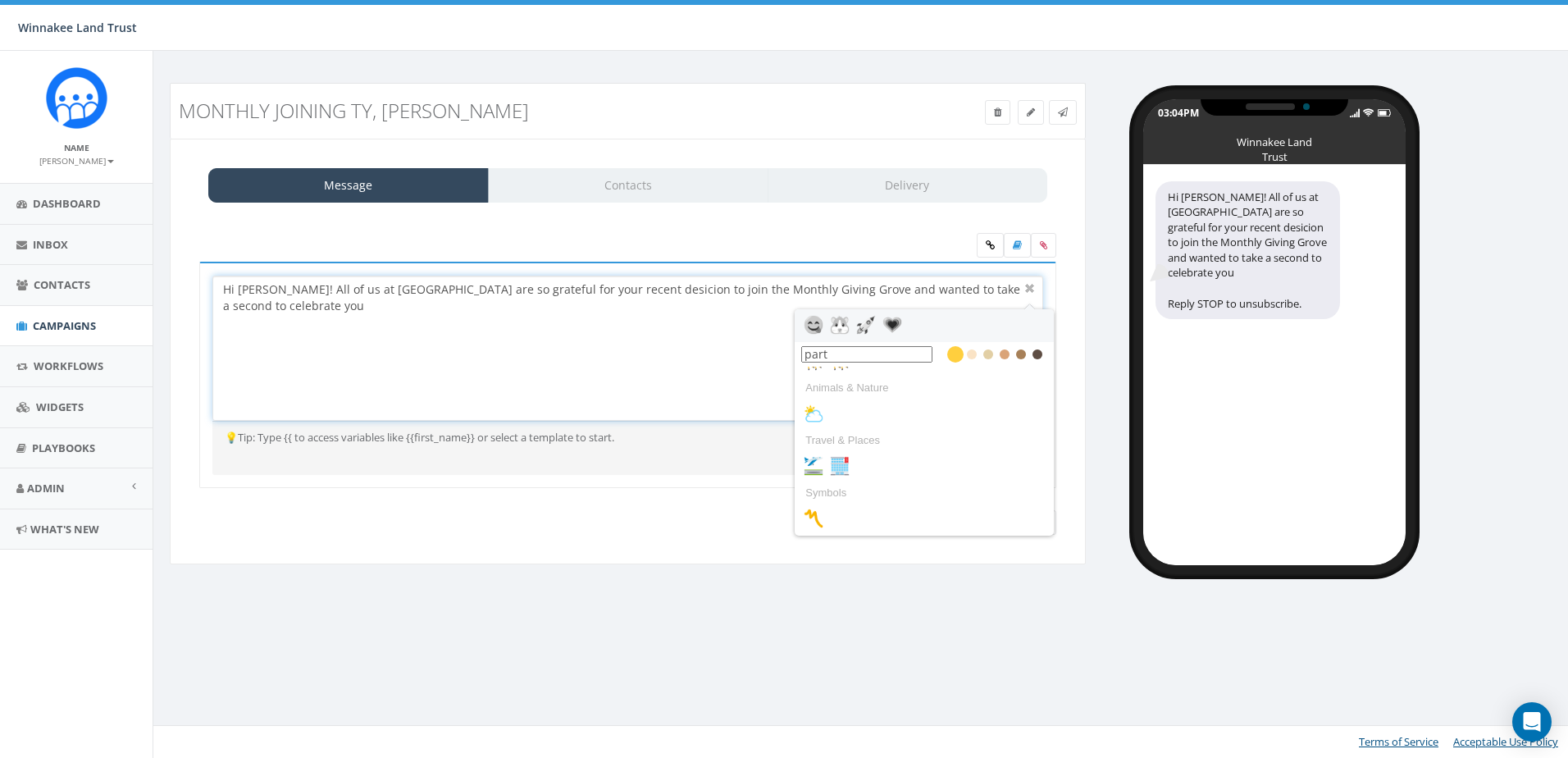
click at [791, 355] on div "Hi Jane! All of us at Winnakee are so grateful for your recent desicion to join…" at bounding box center [628, 348] width 831 height 145
click at [816, 326] on img at bounding box center [814, 325] width 20 height 20
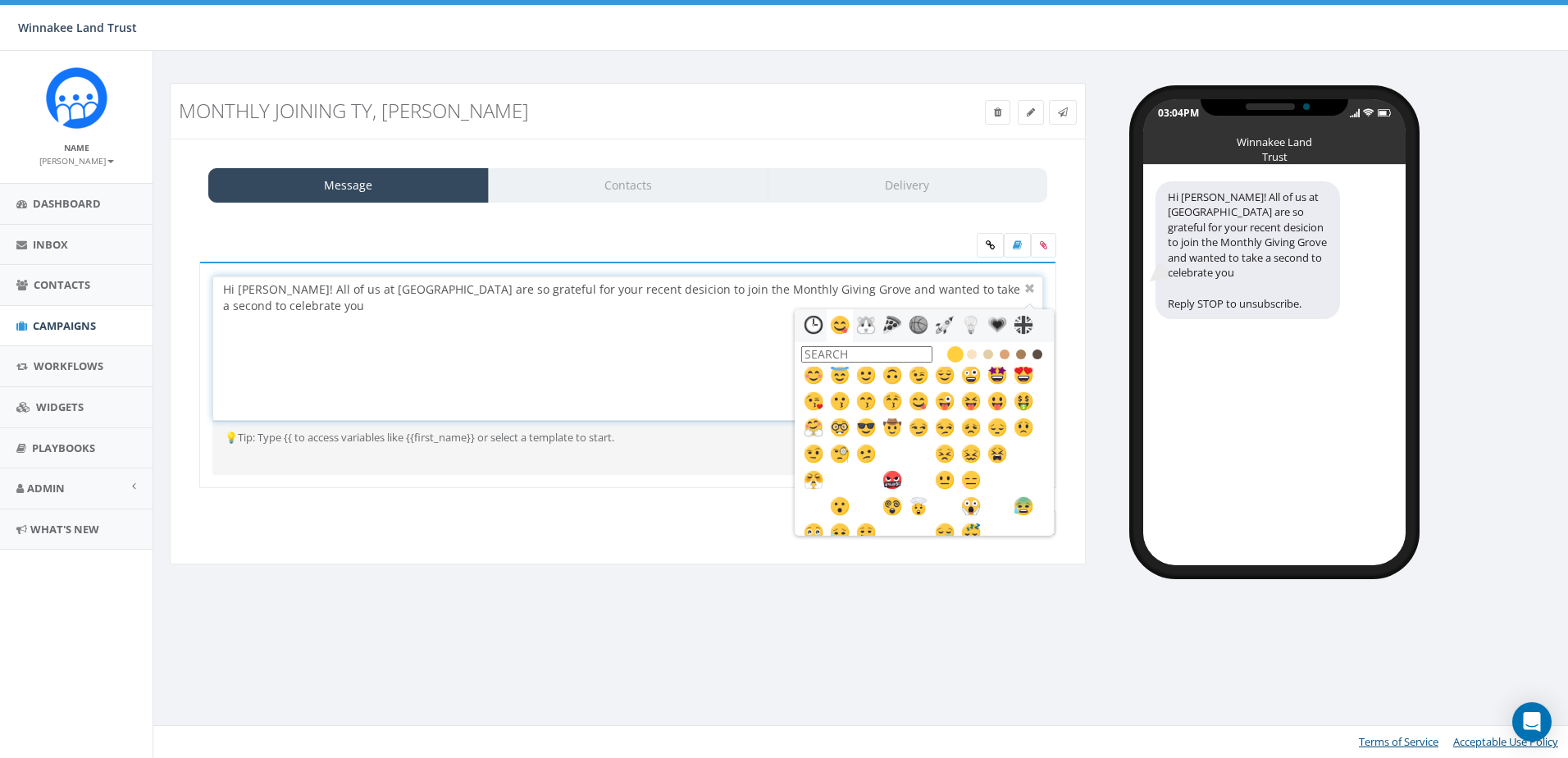
scroll to position [82, 0]
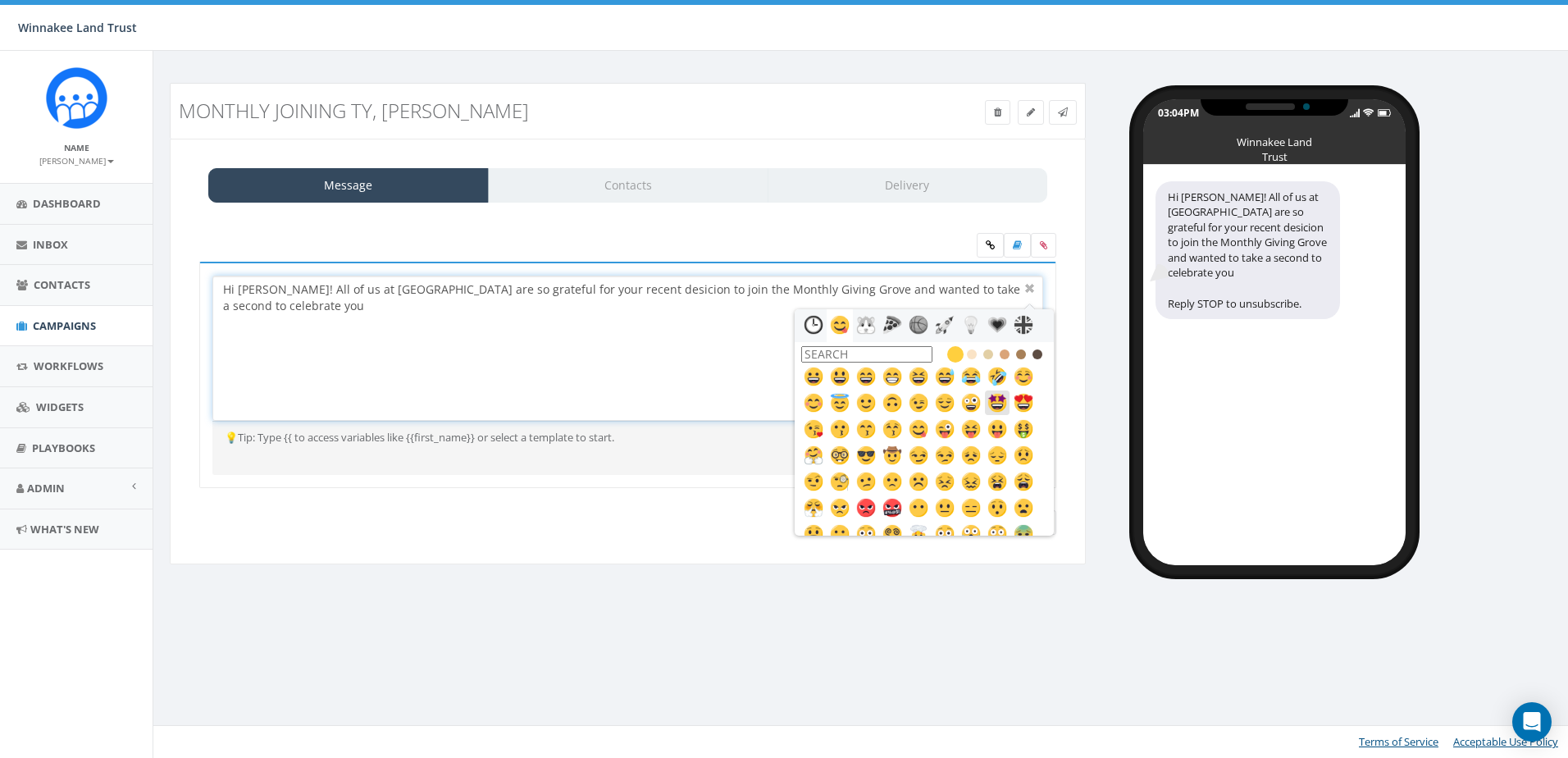
click at [992, 399] on img at bounding box center [997, 403] width 20 height 20
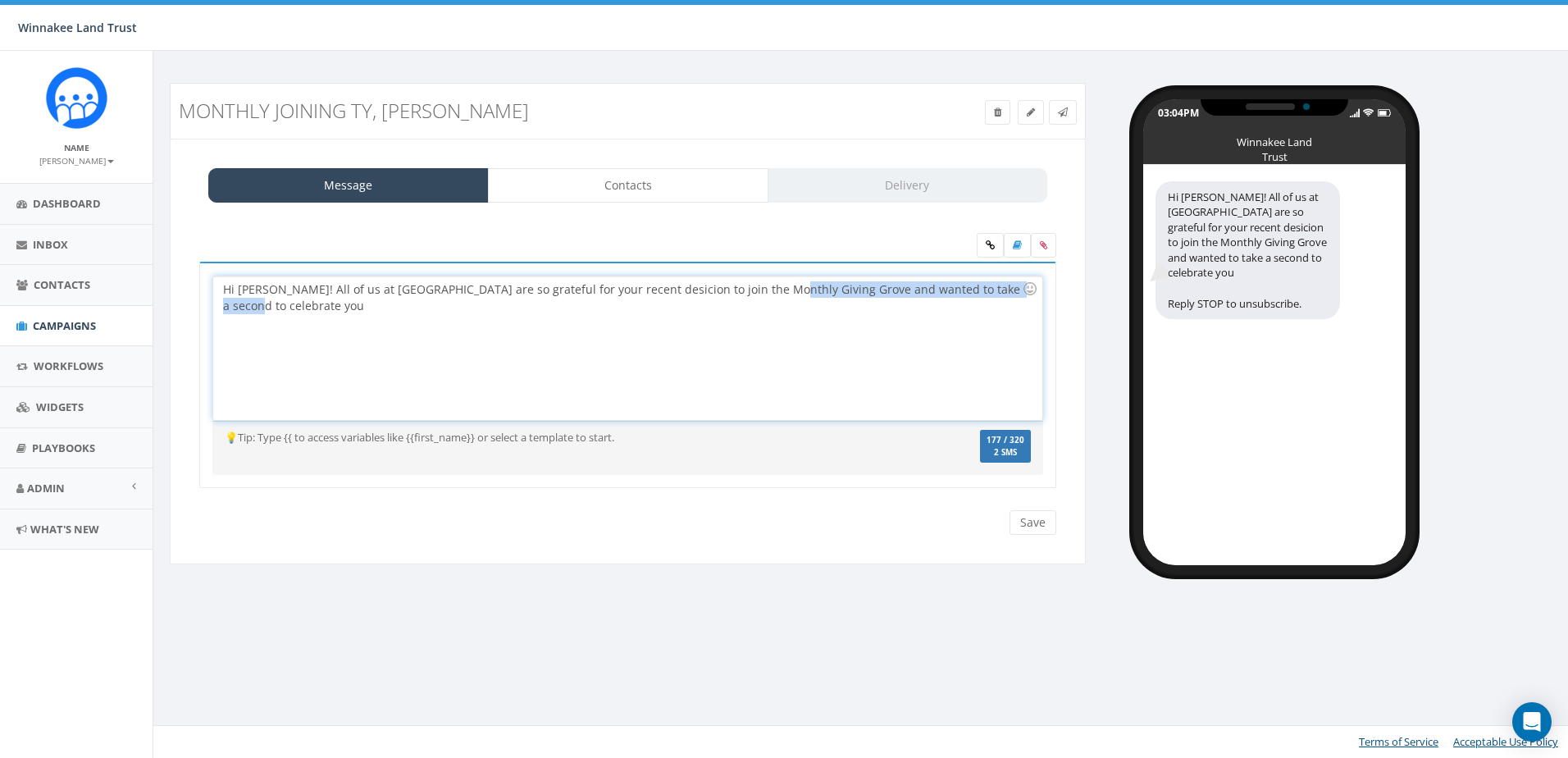
drag, startPoint x: 1012, startPoint y: 296, endPoint x: 763, endPoint y: 285, distance: 249.2
click at [763, 285] on div "Hi Jane! All of us at Winnakee are so grateful for your recent desicion to join…" at bounding box center [627, 348] width 828 height 143
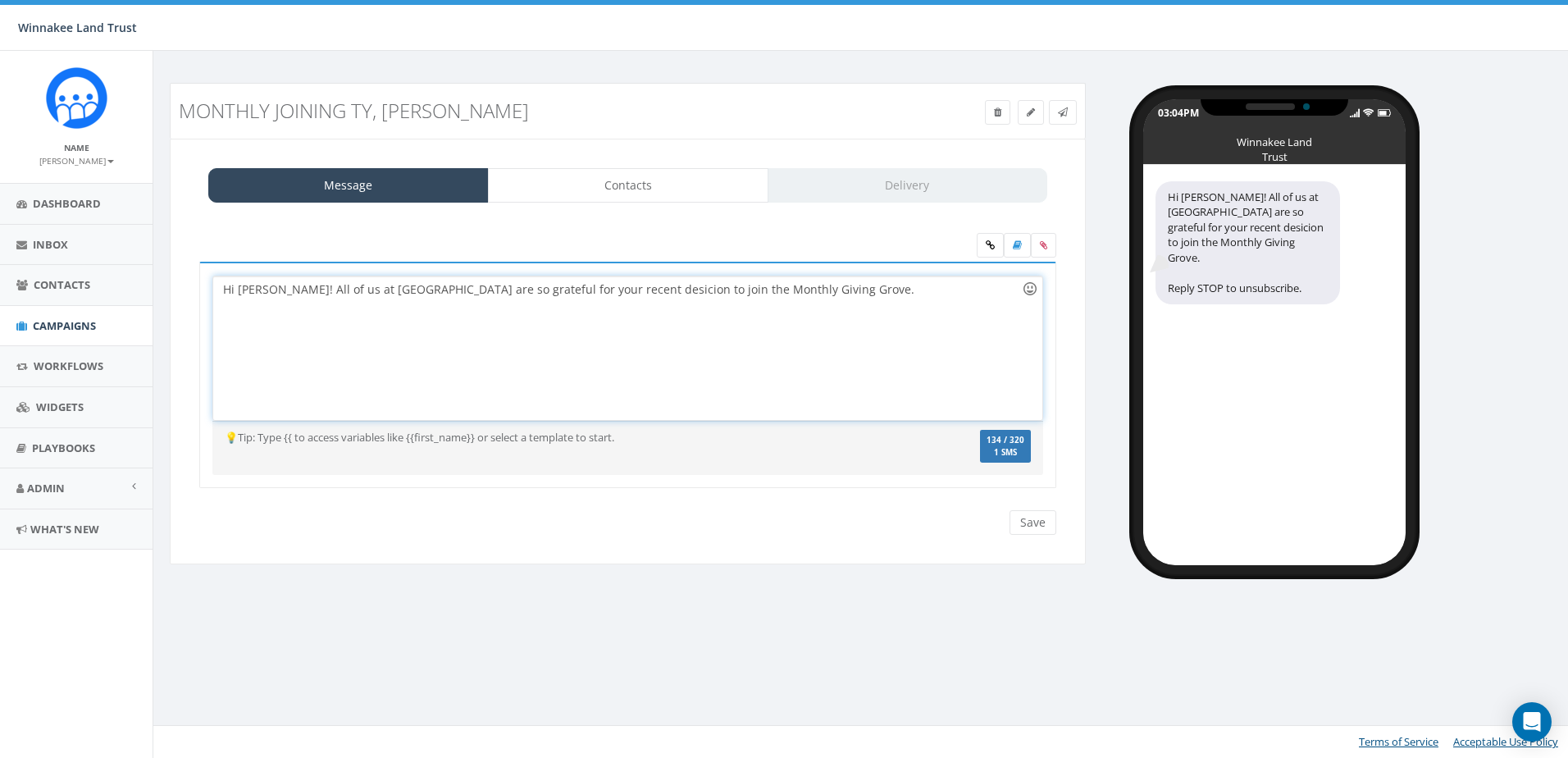
click at [1031, 289] on div at bounding box center [1029, 288] width 28 height 28
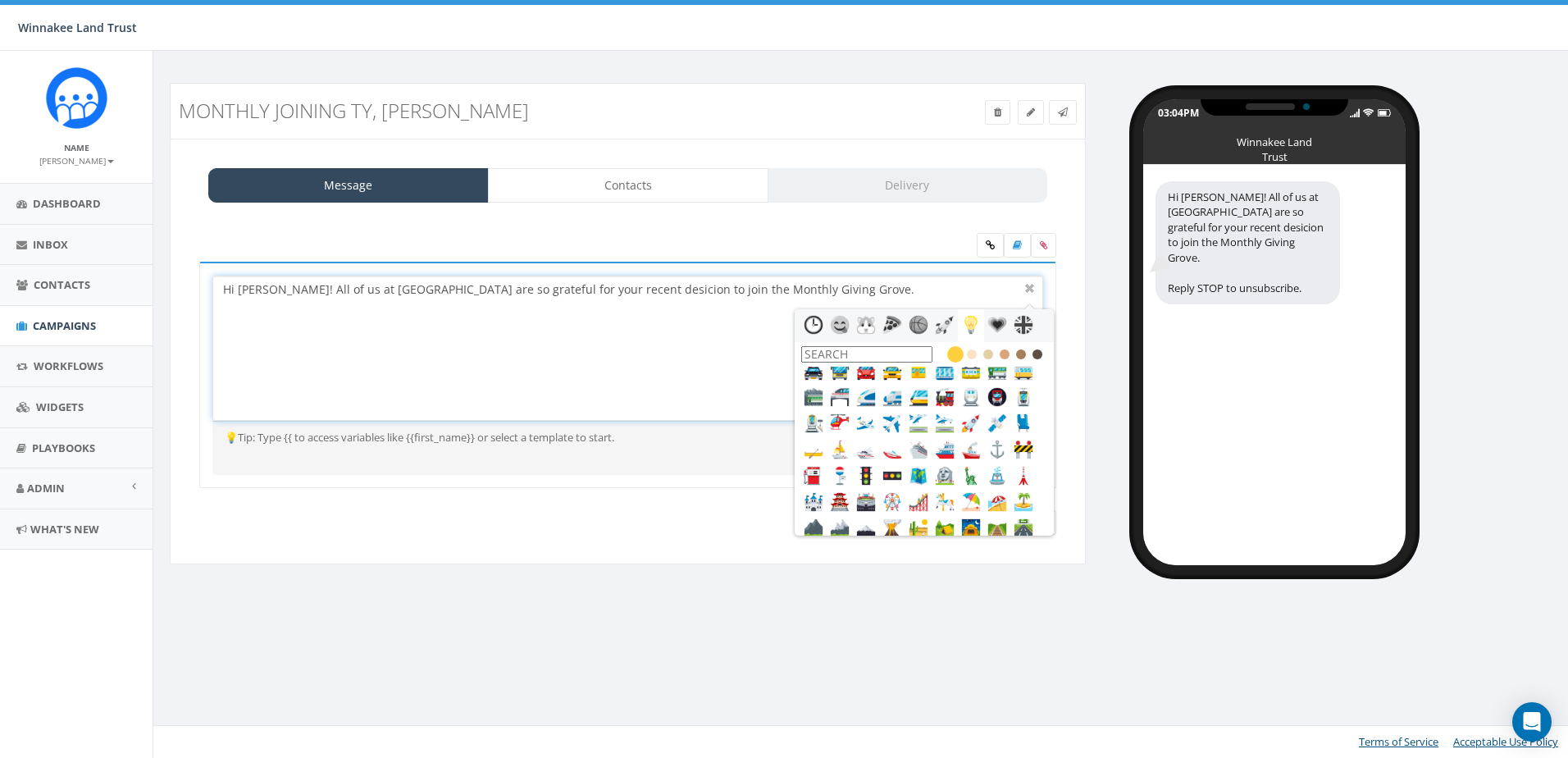
scroll to position [1641, 0]
click at [880, 352] on input "text" at bounding box center [867, 354] width 132 height 16
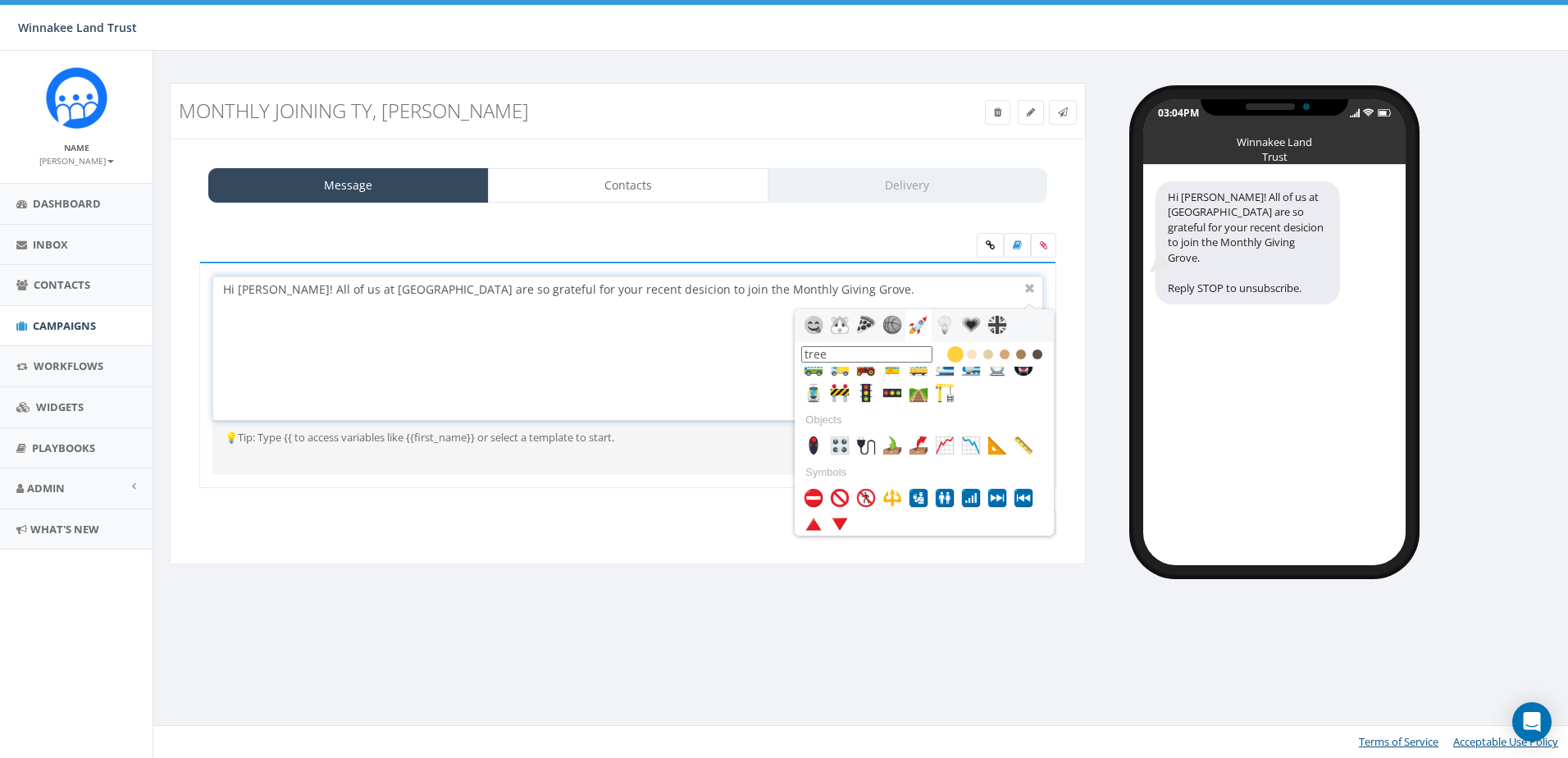
scroll to position [0, 0]
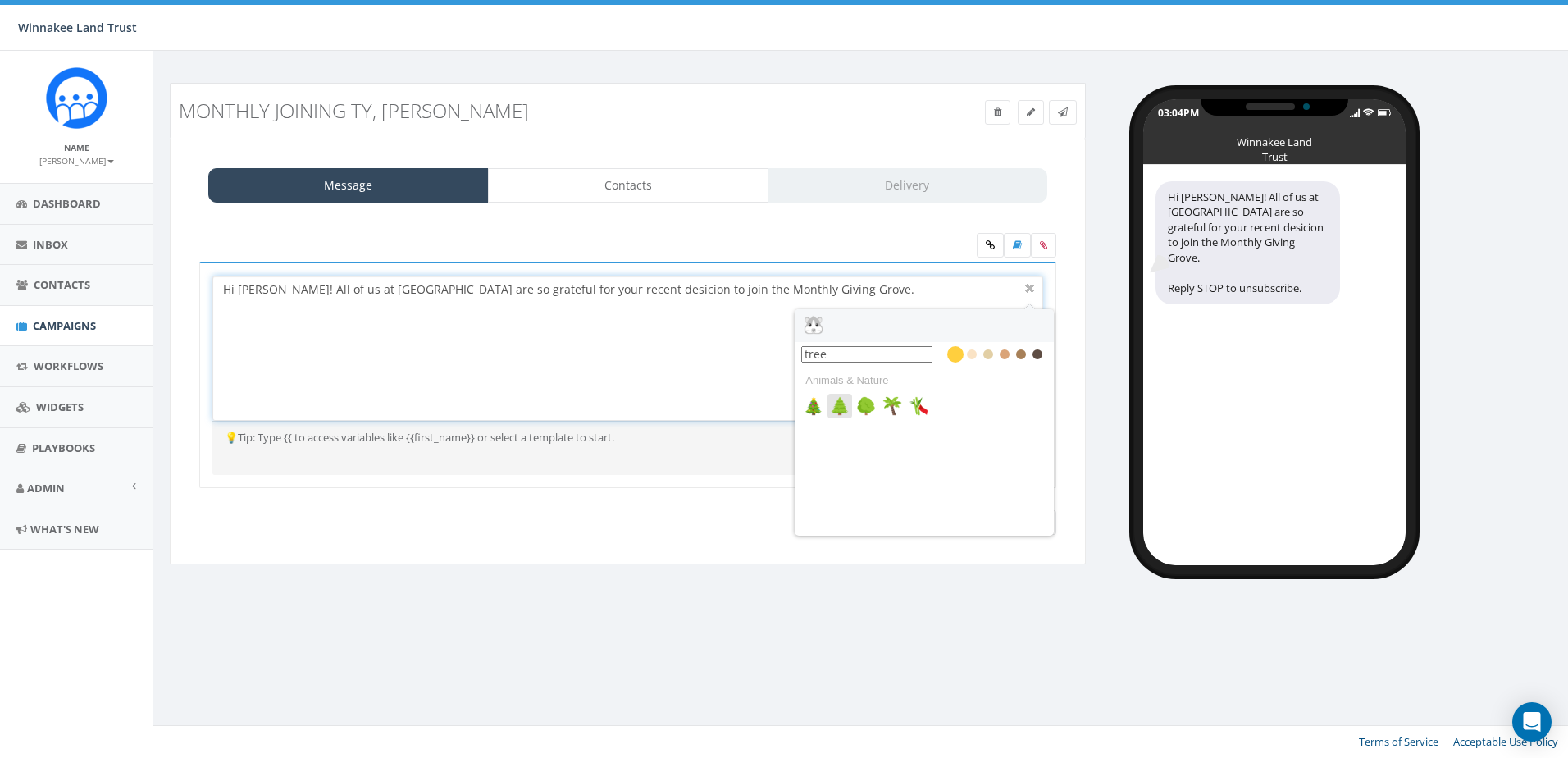
click at [836, 405] on img at bounding box center [840, 406] width 20 height 20
type input "tree"
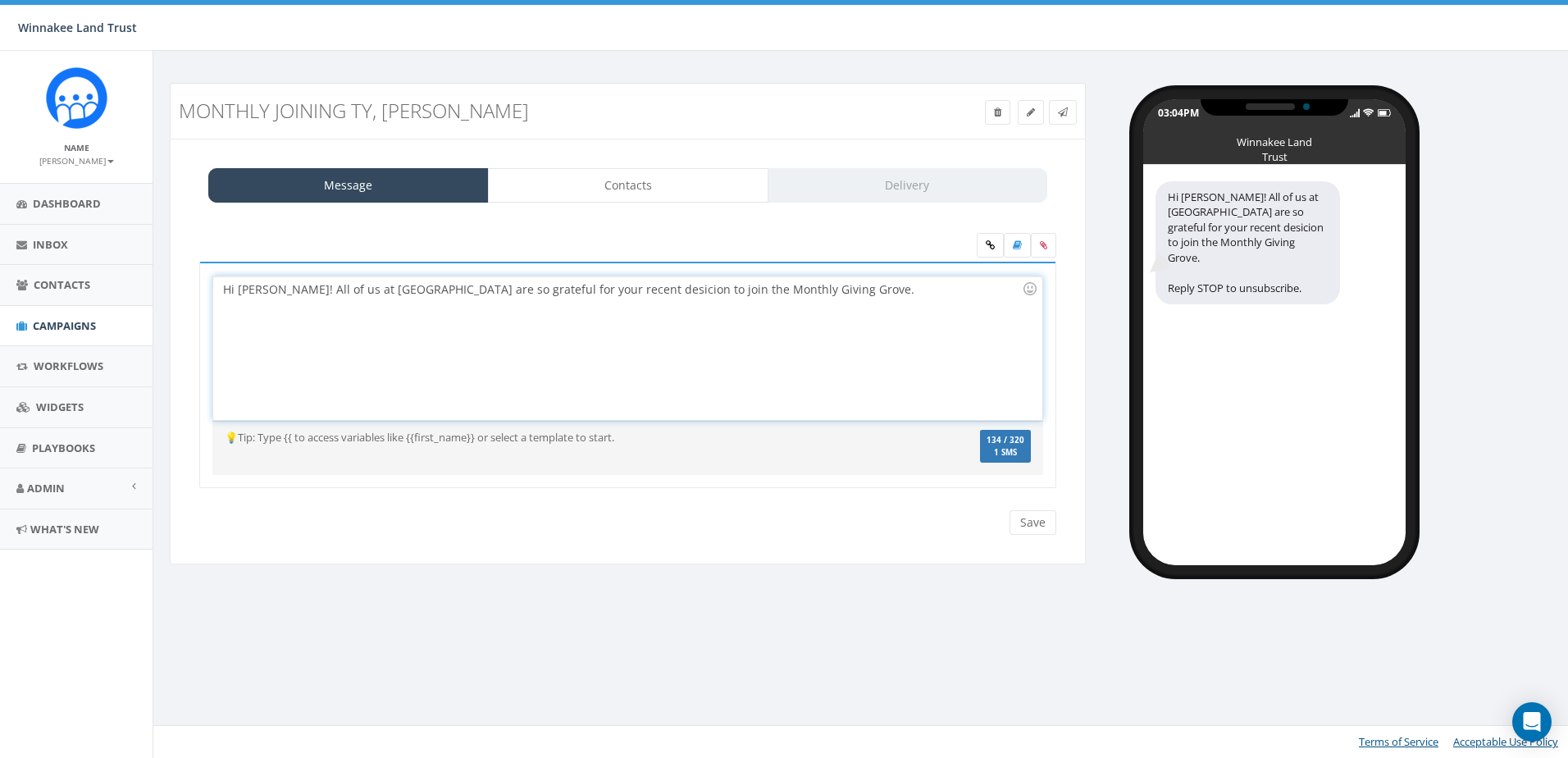
click at [775, 291] on div "Hi Jane! All of us at Winnakee are so grateful for your recent desicion to join…" at bounding box center [627, 348] width 828 height 143
drag, startPoint x: 768, startPoint y: 288, endPoint x: 507, endPoint y: 283, distance: 261.0
click at [507, 283] on div "Hi Jane! All of us at Winnakee are so grateful for your recent desicion to join…" at bounding box center [627, 348] width 828 height 143
click at [808, 293] on div "Hi Jane! All of us at Winnakee are so grateful for your recent desicion to join…" at bounding box center [627, 348] width 828 height 143
click at [916, 292] on img at bounding box center [924, 289] width 16 height 16
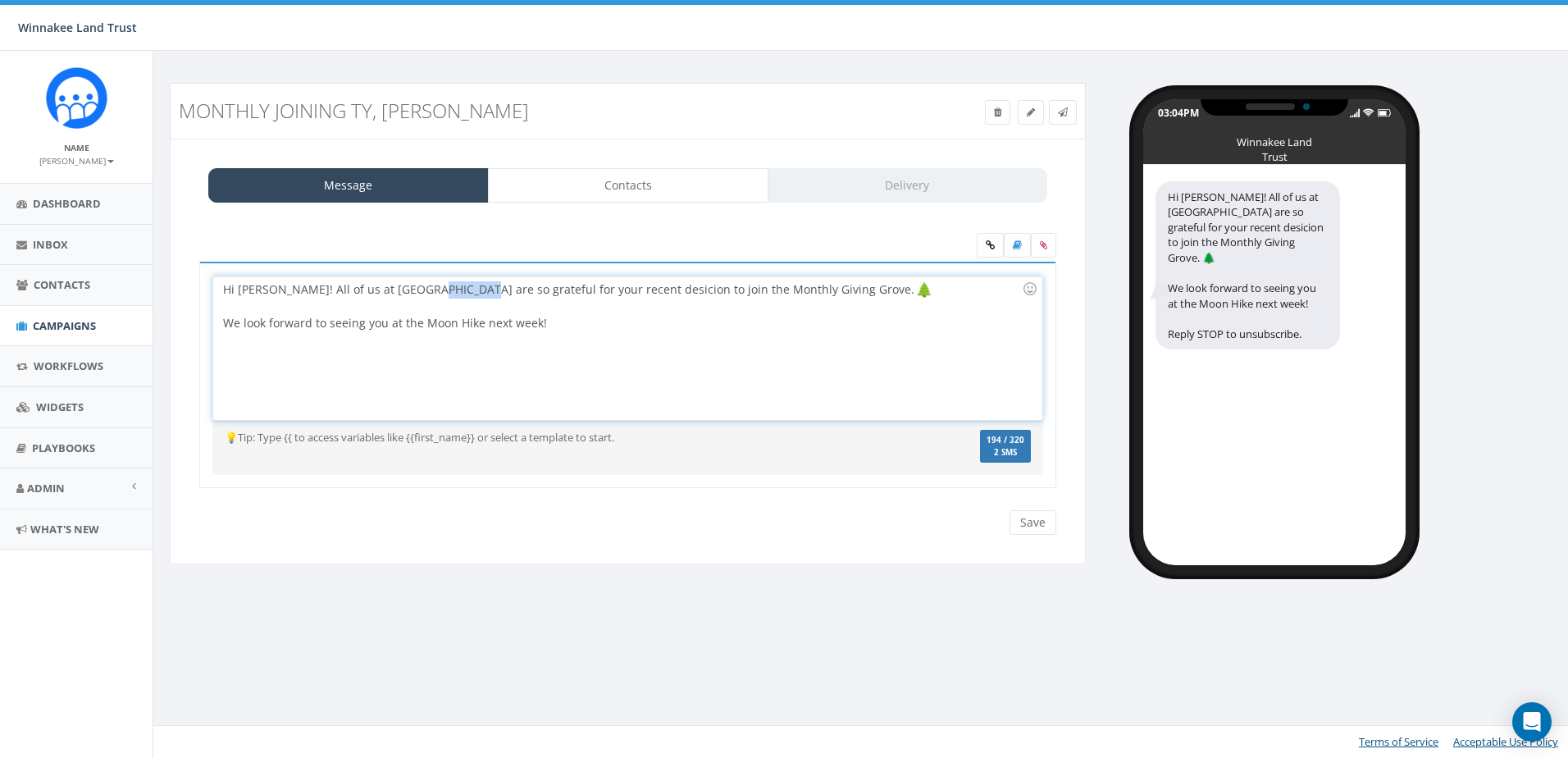
drag, startPoint x: 458, startPoint y: 289, endPoint x: 416, endPoint y: 288, distance: 42.0
click at [416, 288] on div "Hi Jane! All of us at Winnakee are so grateful for your recent desicion to join…" at bounding box center [627, 348] width 828 height 143
click at [564, 330] on div "We look forward to seeing you at the Moon Hike next week!" at bounding box center [623, 323] width 799 height 16
click at [1043, 244] on icon at bounding box center [1043, 245] width 7 height 10
click at [0, 0] on input "file" at bounding box center [0, 0] width 0 height 0
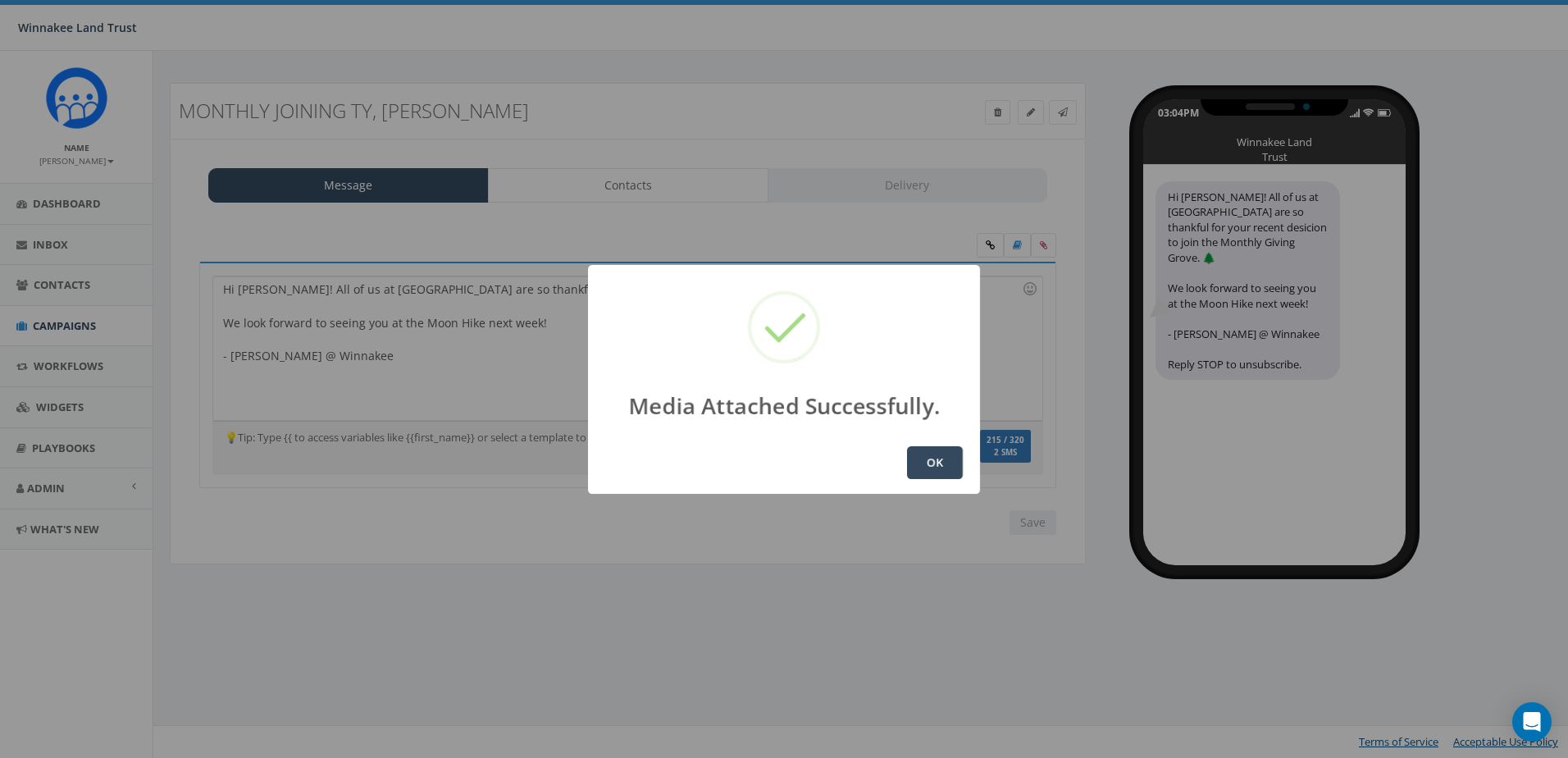
click at [938, 468] on button "OK" at bounding box center [935, 463] width 56 height 33
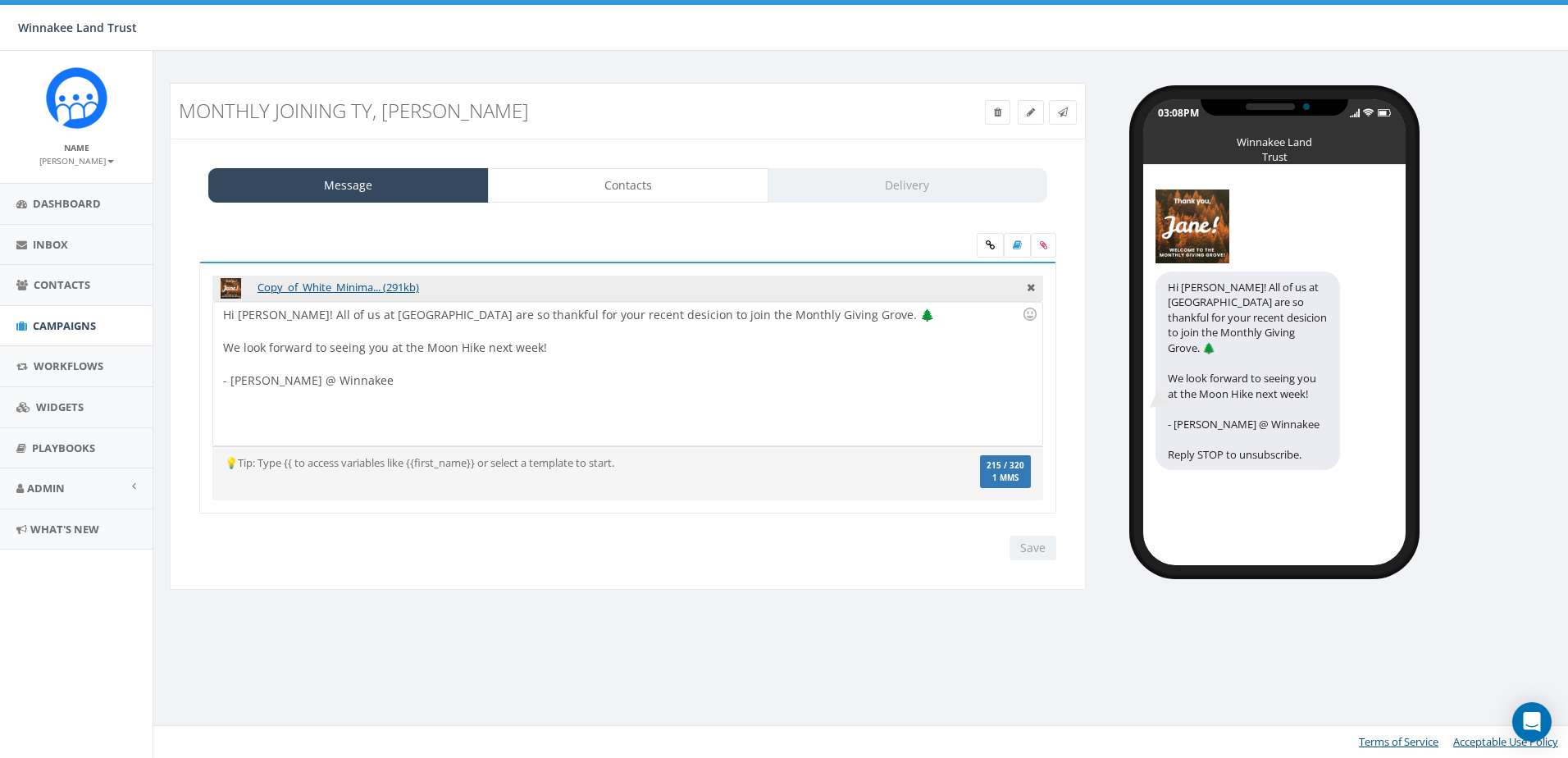
click at [352, 381] on div "Hi [PERSON_NAME]! All of us at [GEOGRAPHIC_DATA] are so thankful for your recen…" at bounding box center [627, 373] width 828 height 143
click at [1029, 547] on input "Save" at bounding box center [1033, 548] width 47 height 25
drag, startPoint x: 767, startPoint y: 317, endPoint x: 608, endPoint y: 310, distance: 159.2
click at [608, 310] on div "Hi [PERSON_NAME]! All of us at [GEOGRAPHIC_DATA] are so thankful for your recen…" at bounding box center [627, 373] width 828 height 143
click at [1038, 543] on input "Save" at bounding box center [1033, 548] width 47 height 25
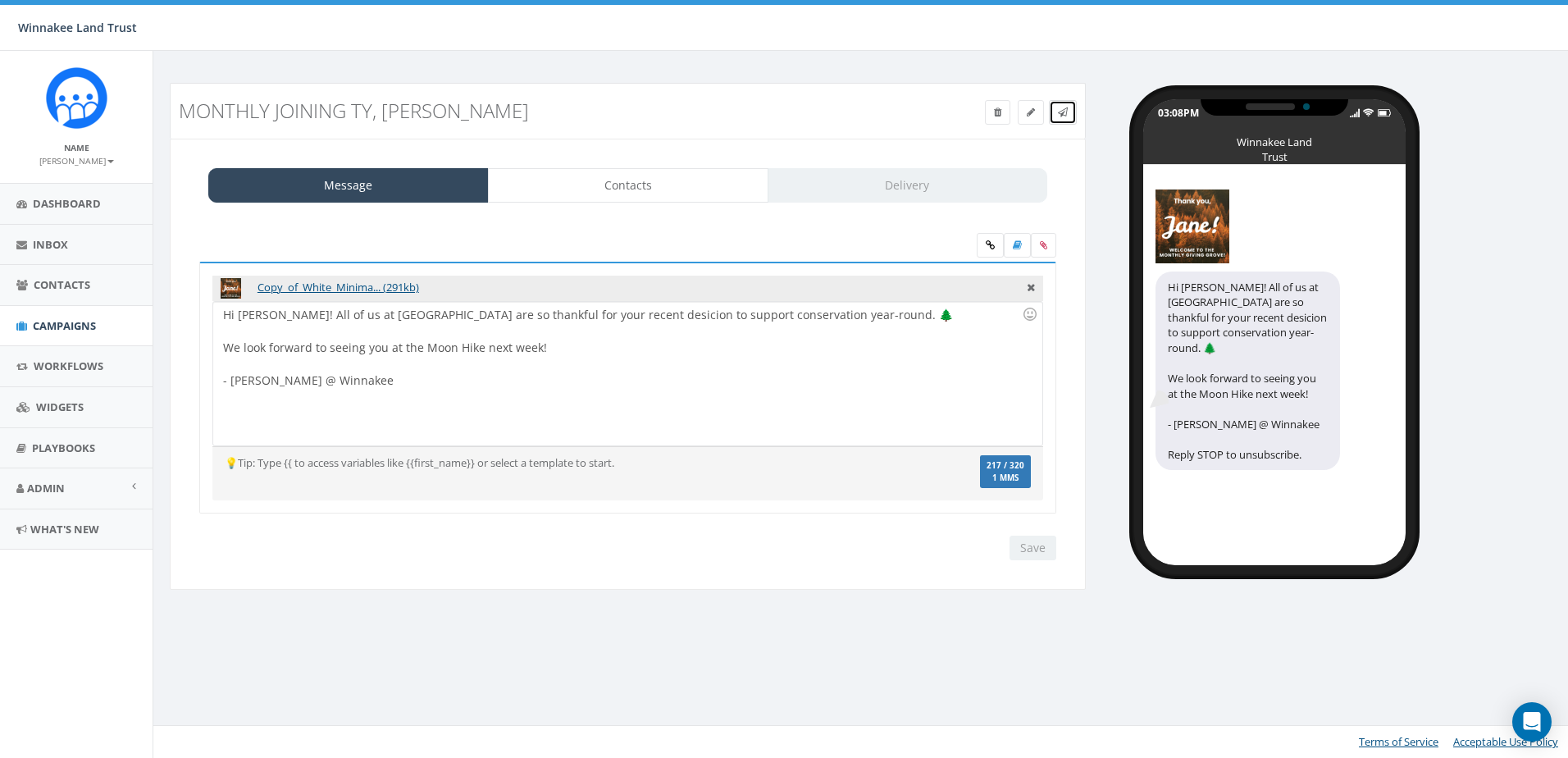
click at [1067, 104] on link at bounding box center [1062, 112] width 28 height 25
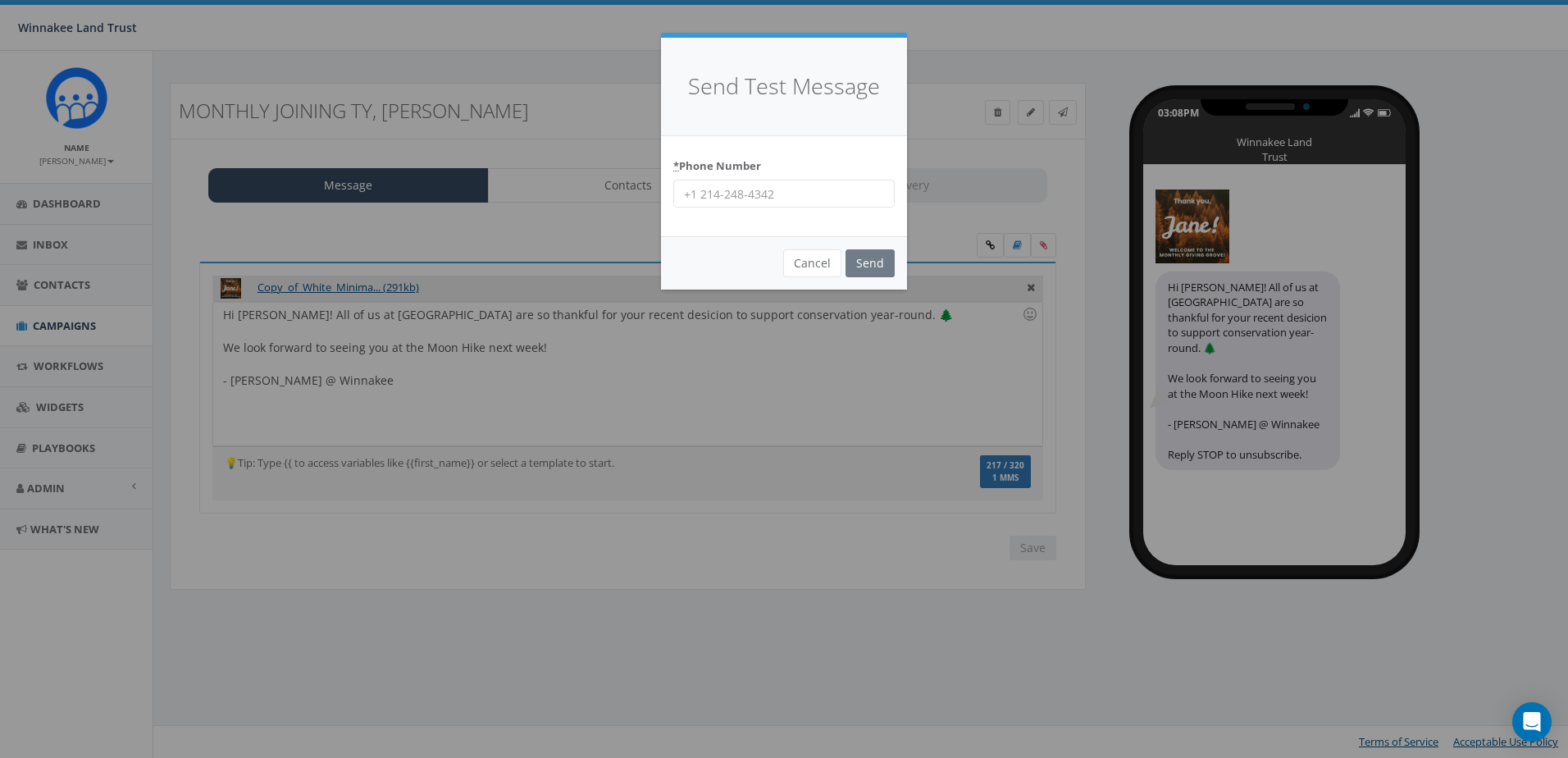
click at [801, 199] on input "* Phone Number" at bounding box center [784, 193] width 221 height 28
type input "6463201286"
click at [871, 265] on input "Send" at bounding box center [870, 262] width 49 height 28
